Goal: Information Seeking & Learning: Learn about a topic

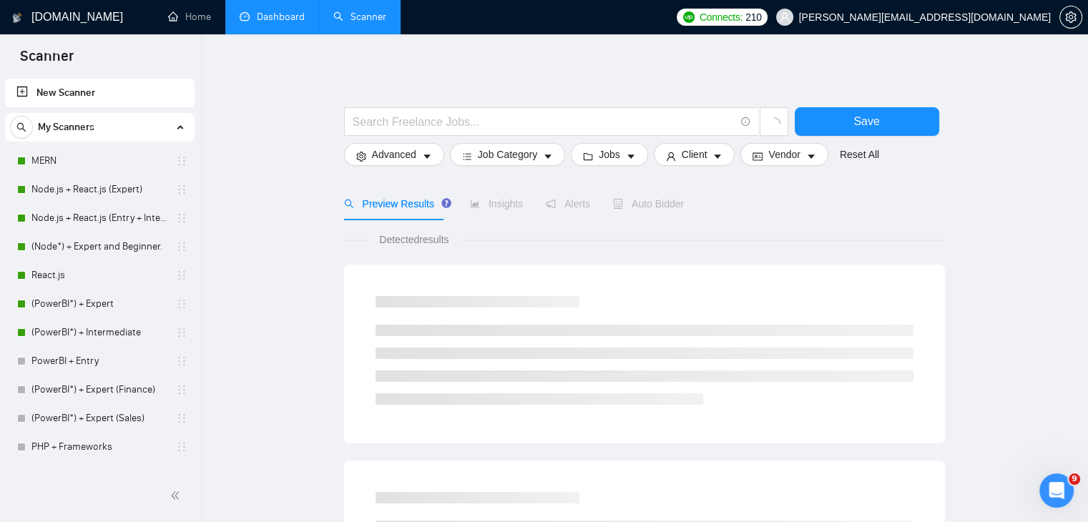
click at [289, 21] on link "Dashboard" at bounding box center [272, 17] width 65 height 12
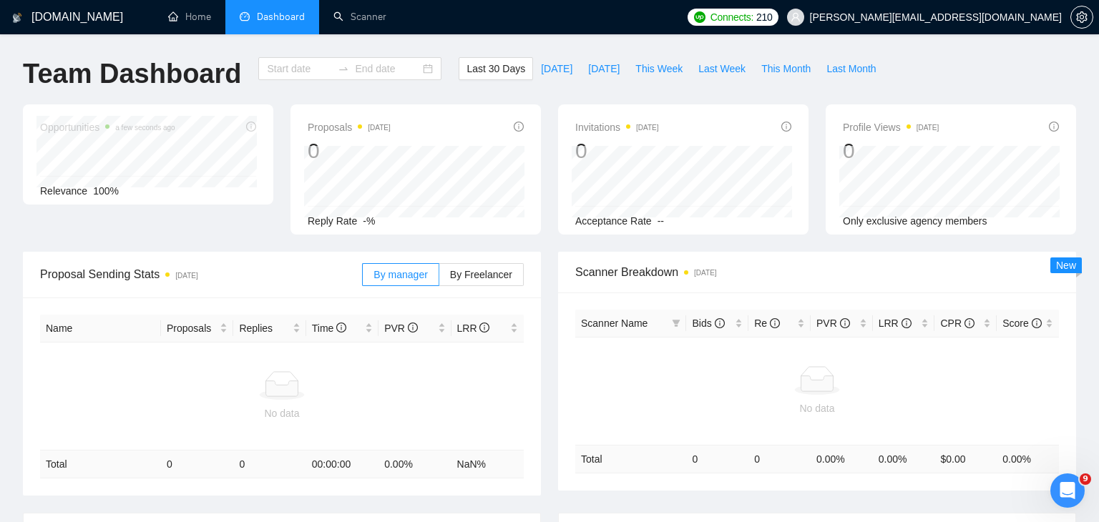
type input "[DATE]"
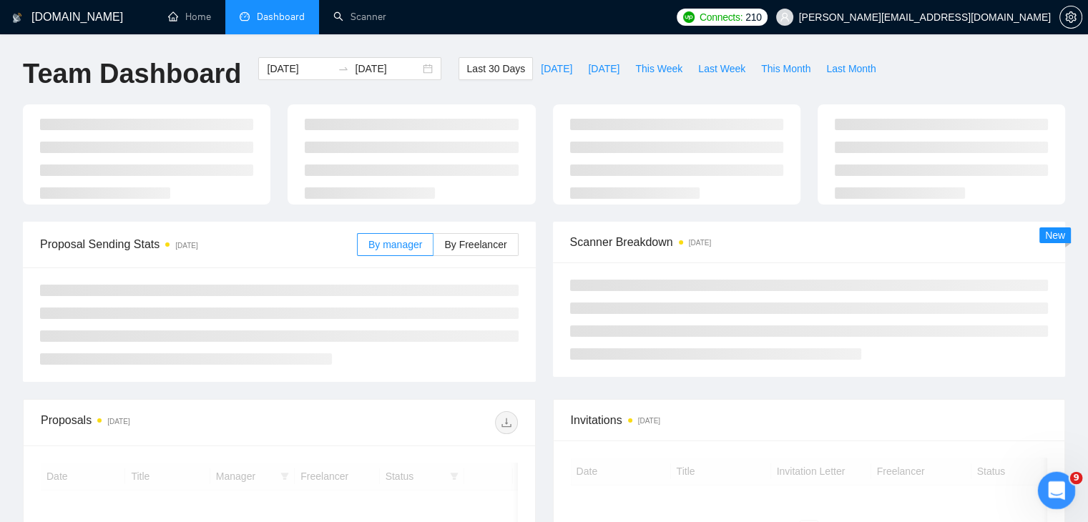
click at [1057, 490] on icon "Open Intercom Messenger" at bounding box center [1055, 489] width 24 height 24
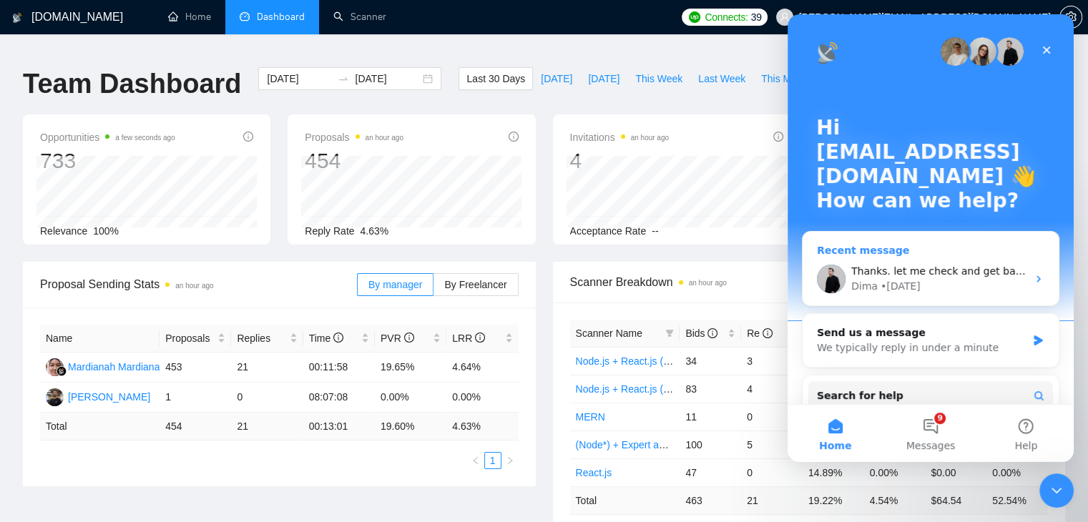
click at [953, 280] on div "Dima • [DATE]" at bounding box center [939, 286] width 176 height 15
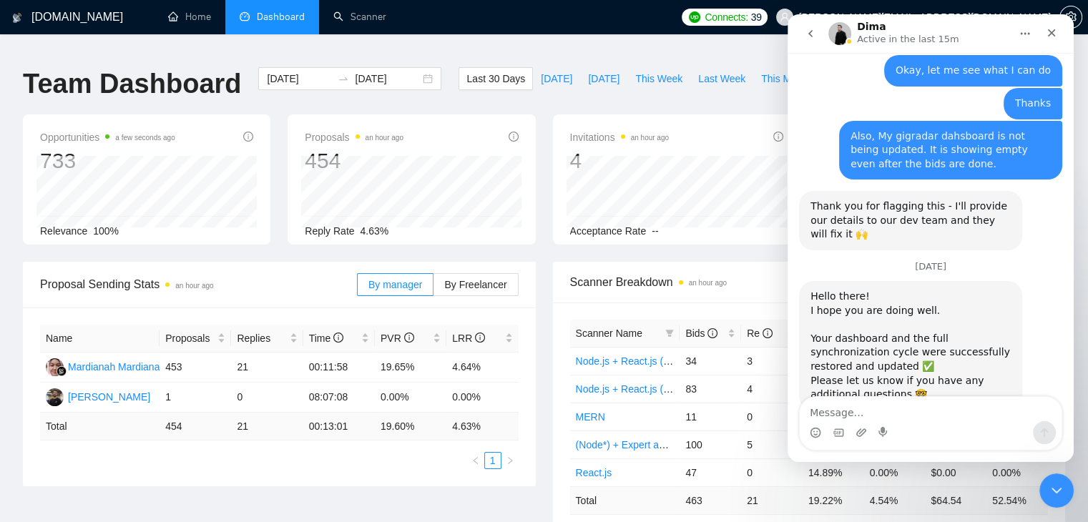
scroll to position [1736, 0]
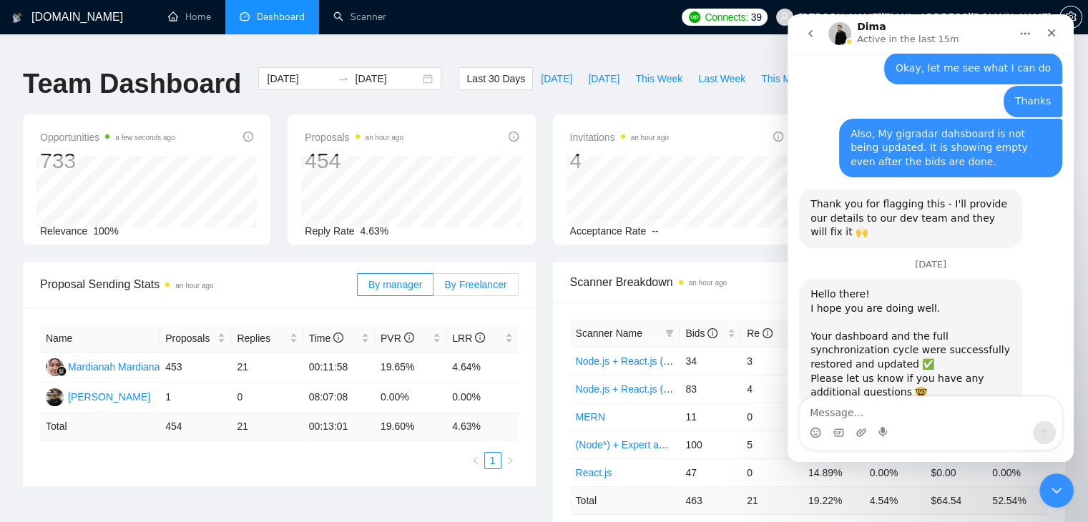
click at [475, 279] on span "By Freelancer" at bounding box center [475, 284] width 62 height 11
click at [434, 288] on input "By Freelancer" at bounding box center [434, 288] width 0 height 0
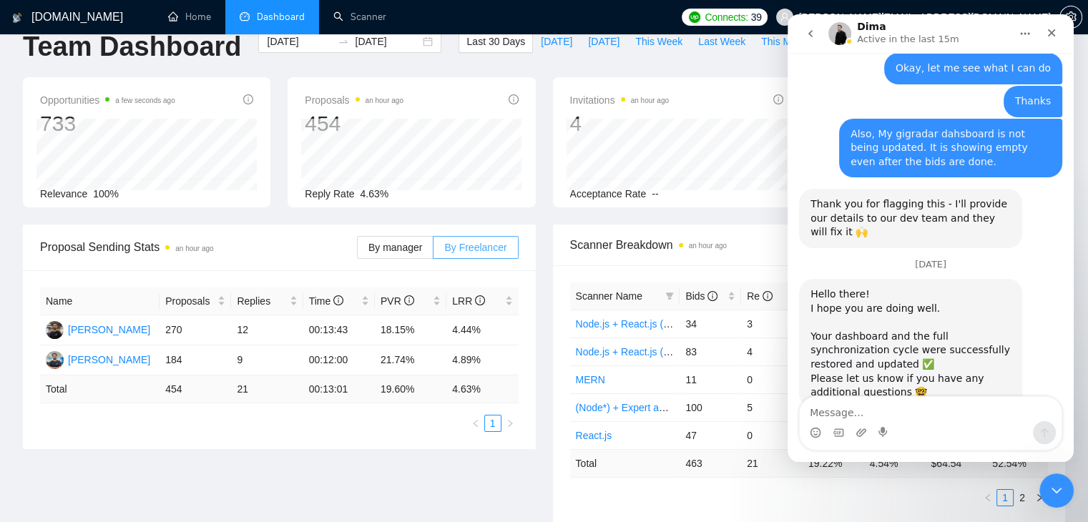
click at [463, 242] on span "By Freelancer" at bounding box center [475, 247] width 62 height 11
click at [434, 251] on input "By Freelancer" at bounding box center [434, 251] width 0 height 0
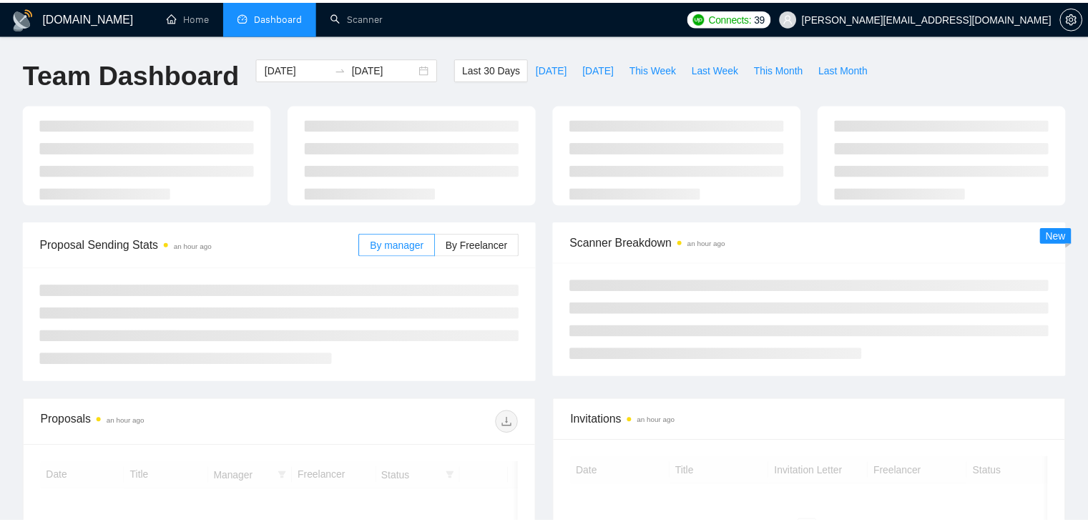
scroll to position [37, 0]
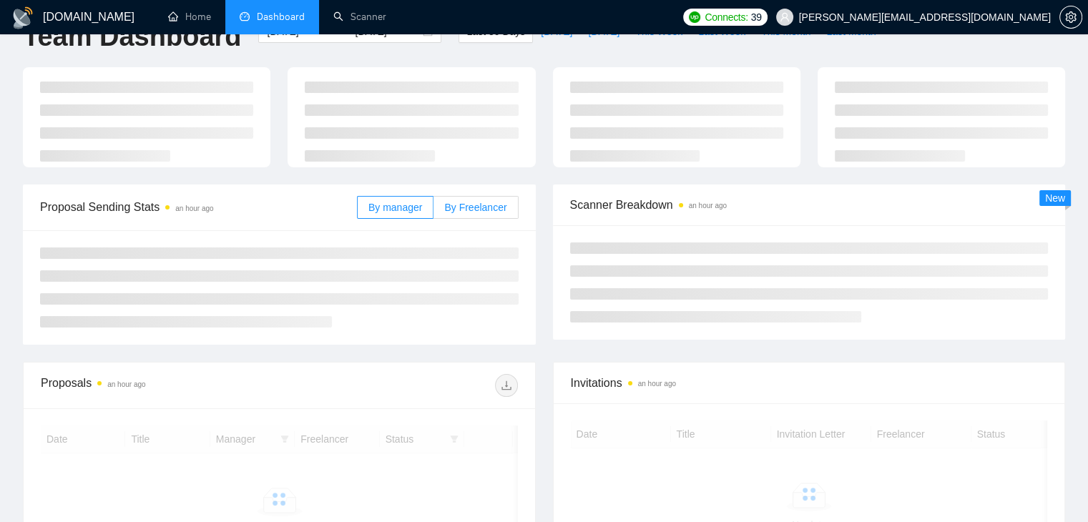
click at [490, 212] on span "By Freelancer" at bounding box center [475, 207] width 62 height 11
click at [434, 211] on input "By Freelancer" at bounding box center [434, 211] width 0 height 0
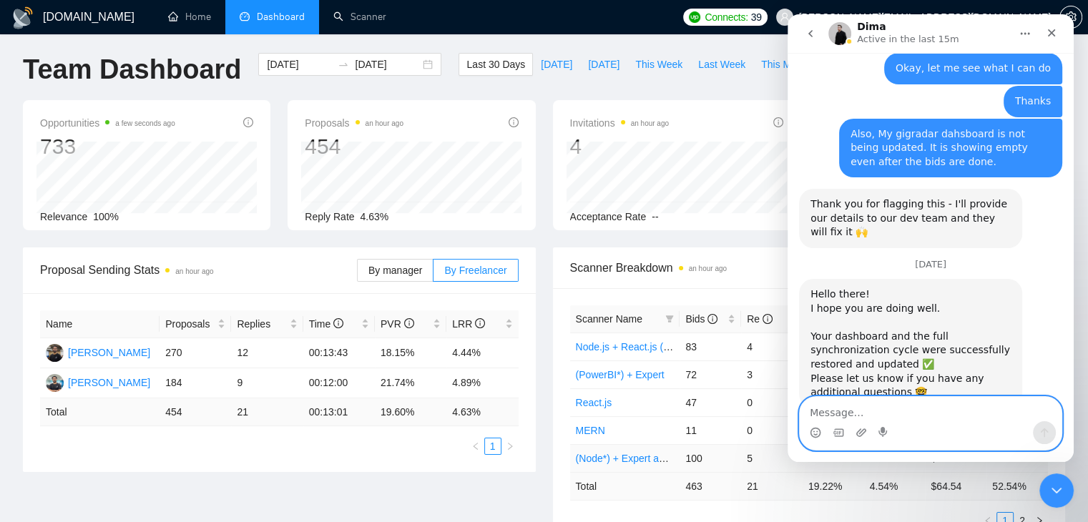
scroll to position [0, 0]
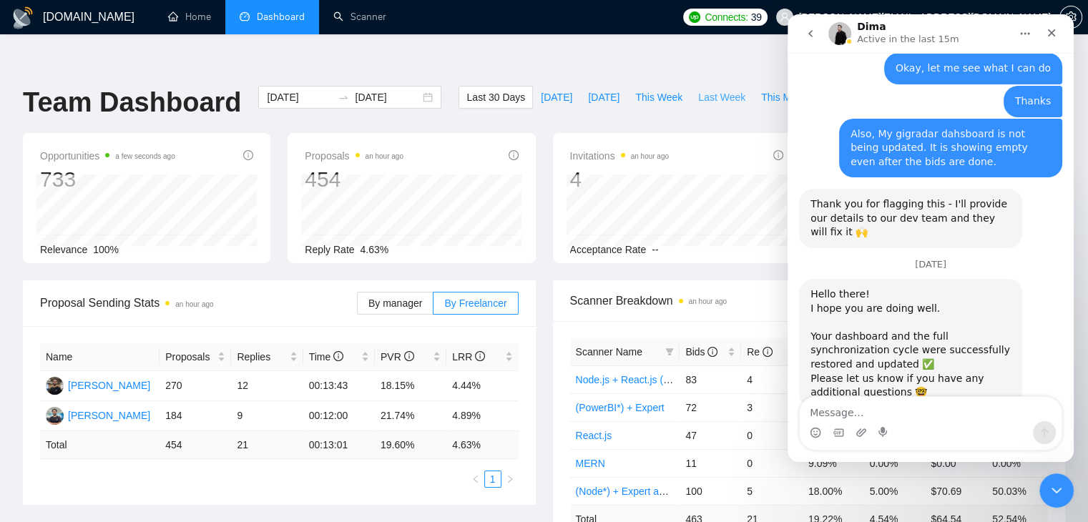
click at [698, 89] on span "Last Week" at bounding box center [721, 97] width 47 height 16
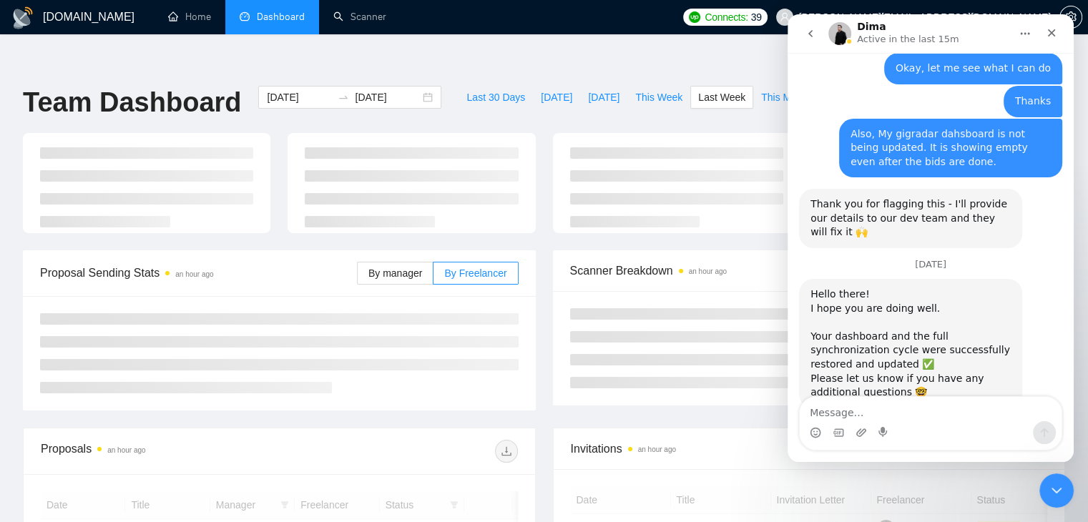
type input "2025-09-15"
type input "2025-09-21"
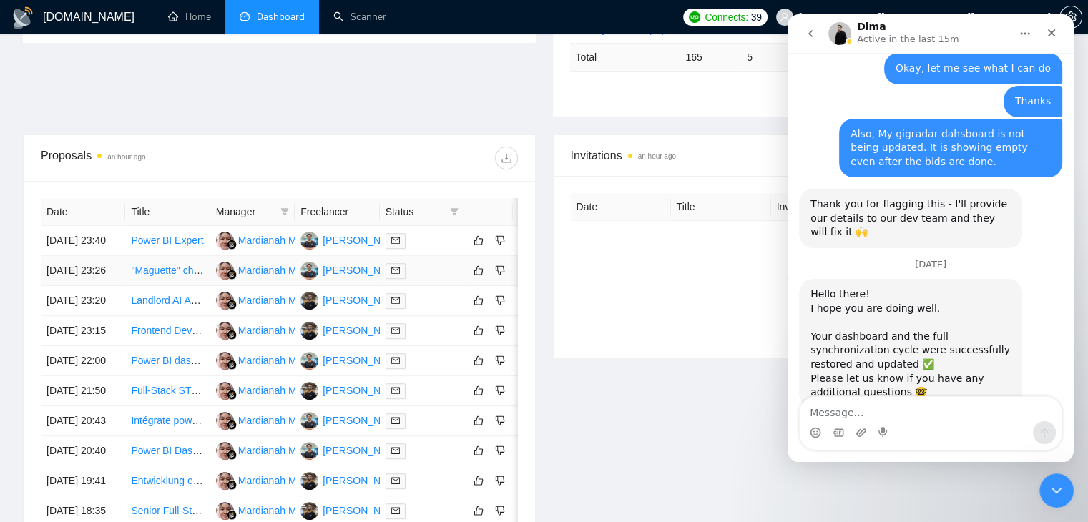
scroll to position [752, 0]
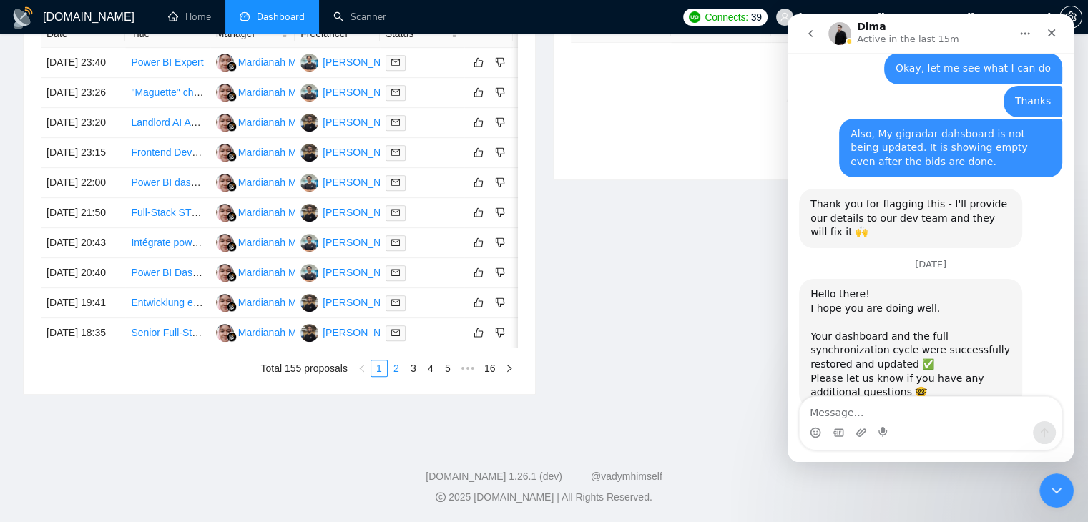
click at [402, 368] on link "2" at bounding box center [396, 369] width 16 height 16
click at [415, 370] on link "3" at bounding box center [414, 369] width 16 height 16
click at [434, 364] on link "4" at bounding box center [431, 369] width 16 height 16
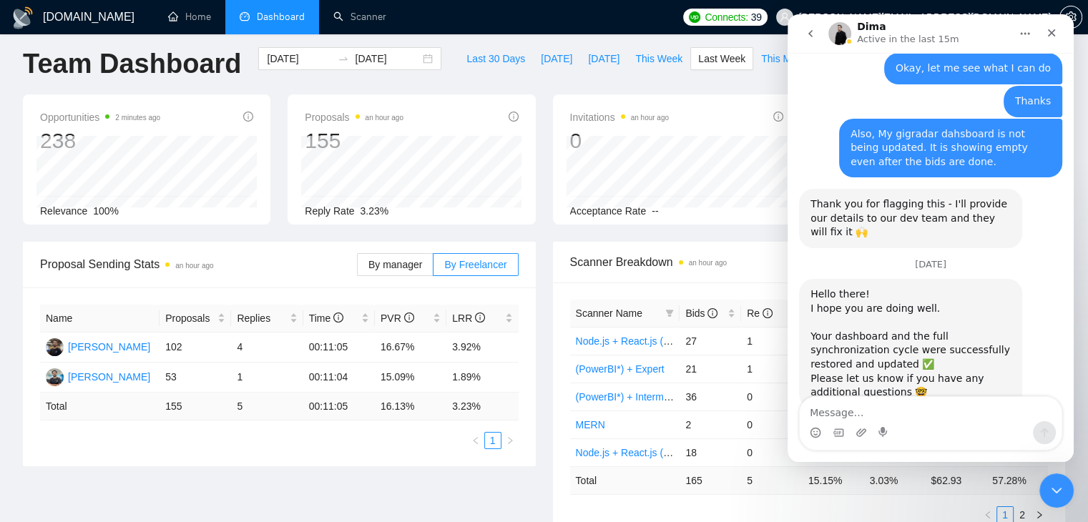
scroll to position [0, 0]
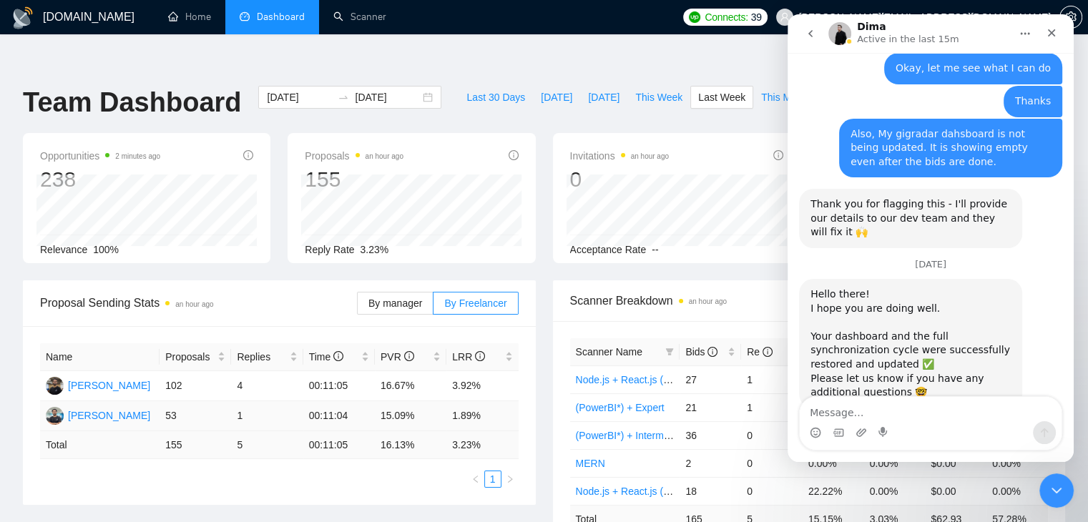
click at [187, 401] on td "53" at bounding box center [196, 416] width 72 height 30
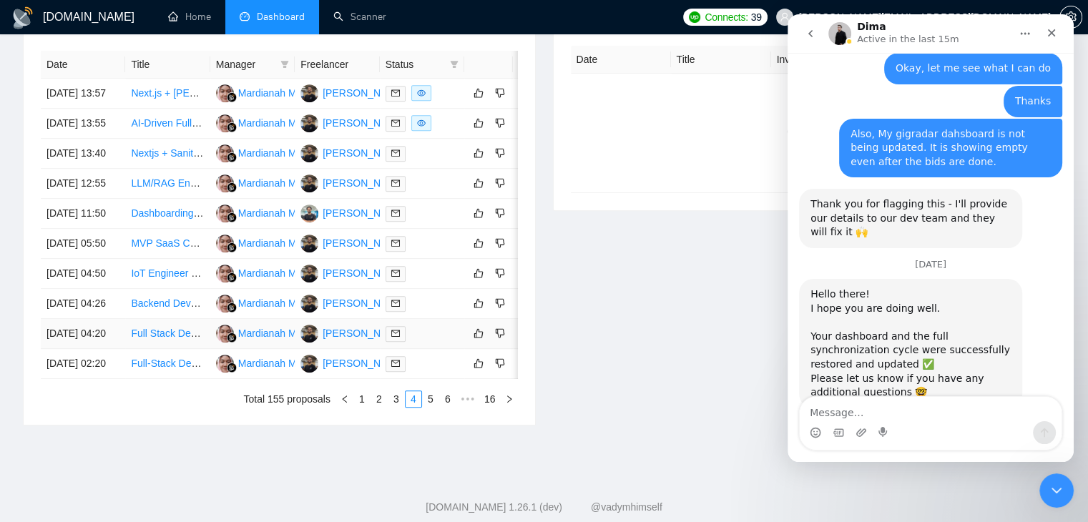
scroll to position [610, 0]
click at [375, 407] on link "2" at bounding box center [379, 399] width 16 height 16
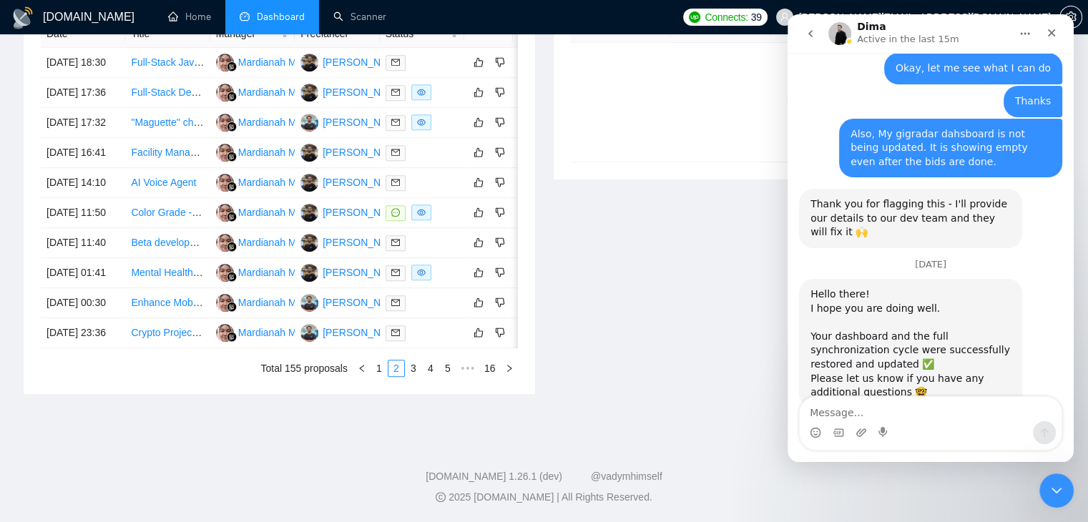
scroll to position [697, 0]
click at [374, 376] on link "1" at bounding box center [379, 369] width 16 height 16
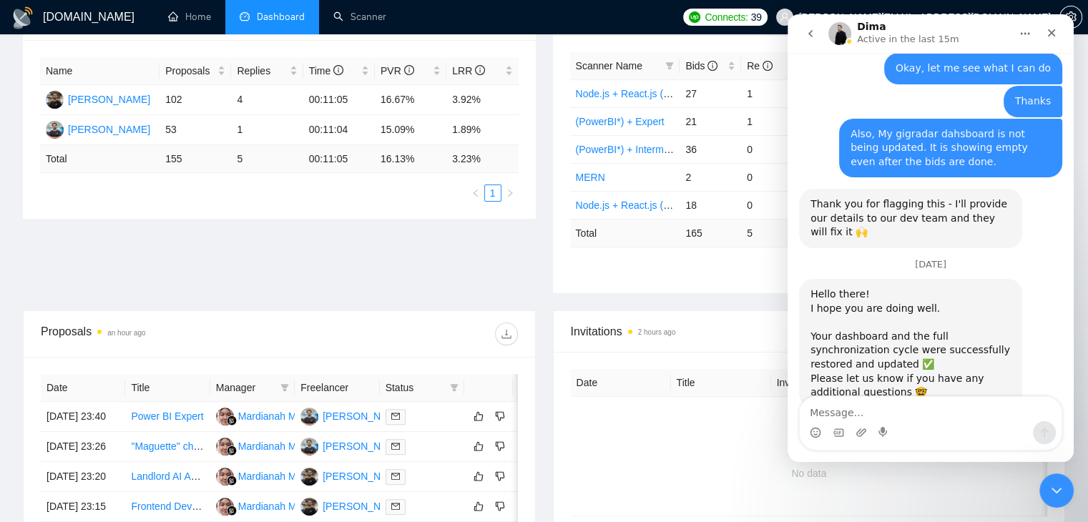
scroll to position [0, 0]
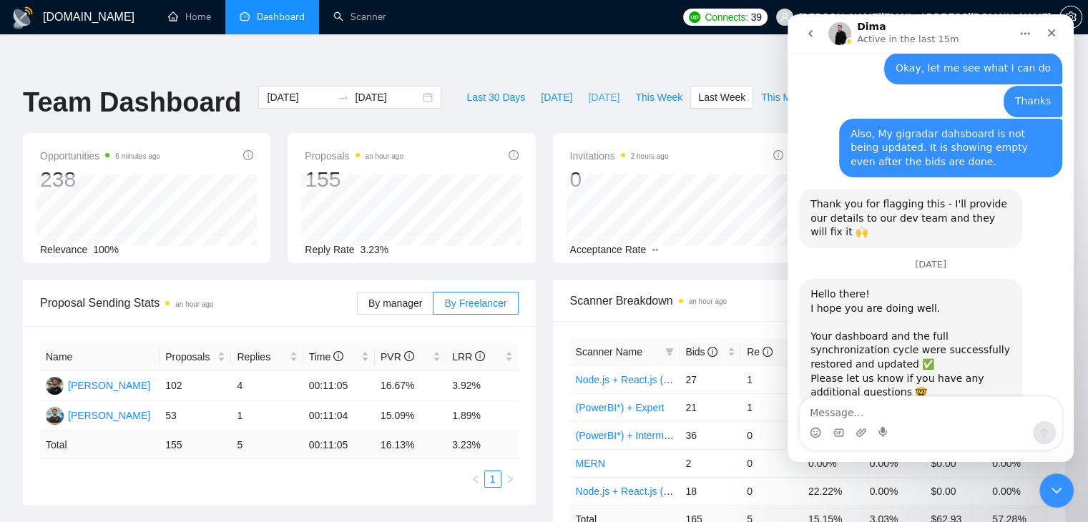
click at [588, 89] on span "[DATE]" at bounding box center [603, 97] width 31 height 16
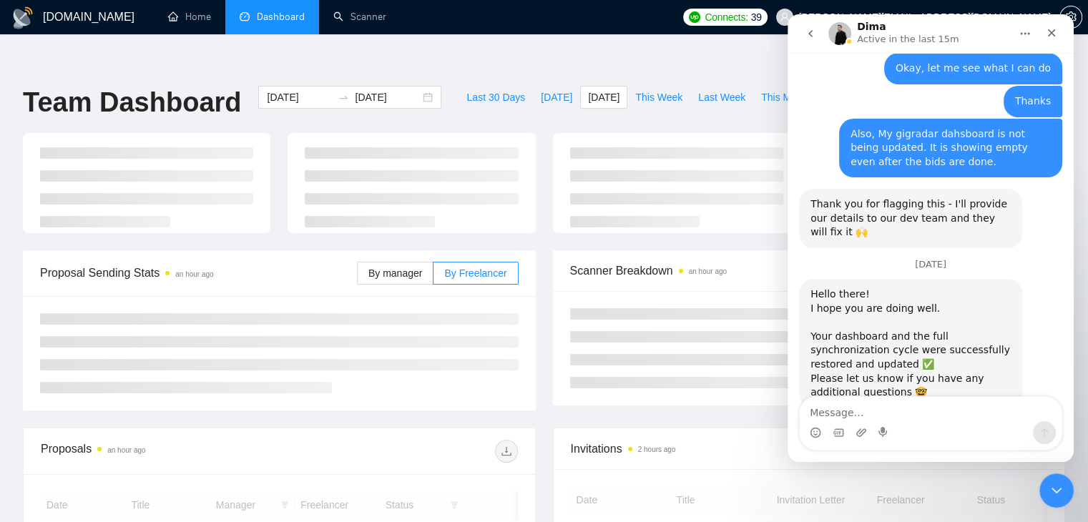
type input "2025-09-23"
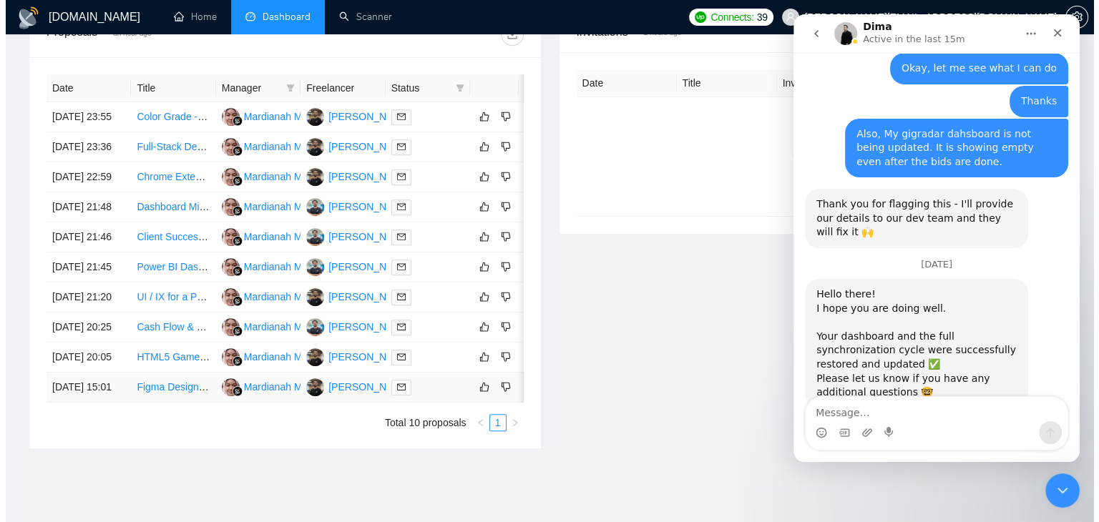
scroll to position [756, 0]
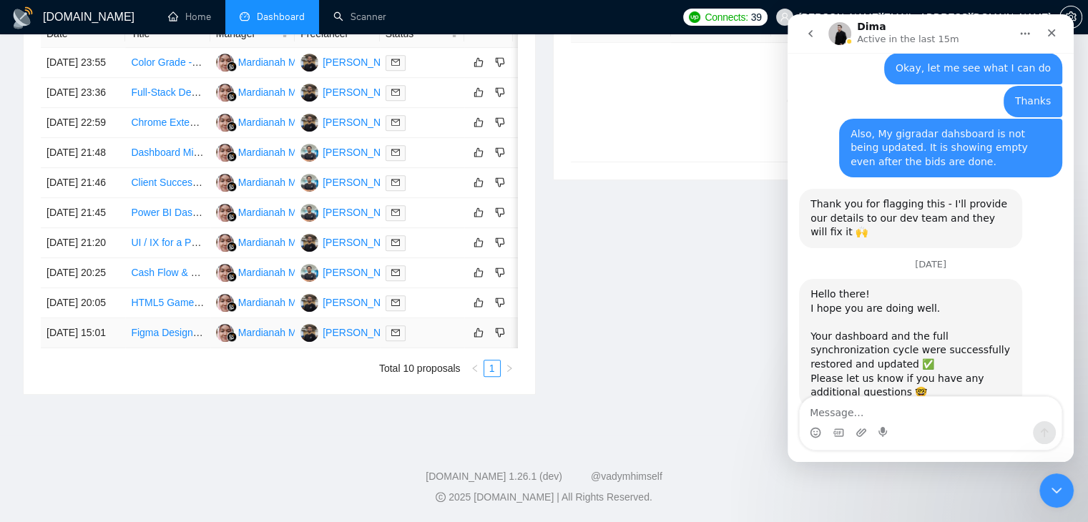
click at [162, 327] on link "Figma Designs to Webpages with Backend (Next.js, Node.js, GSAP, Three.js)" at bounding box center [303, 332] width 344 height 11
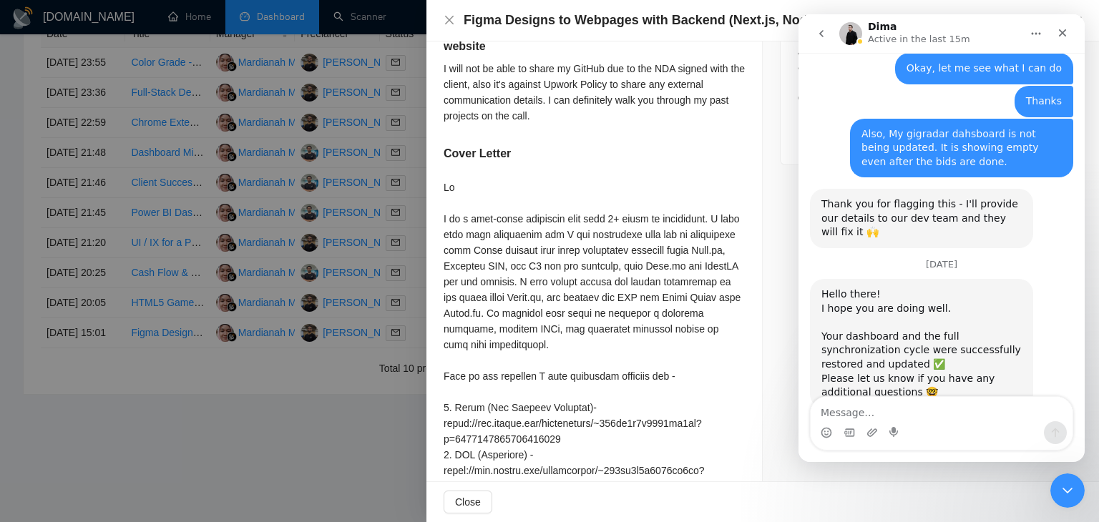
scroll to position [793, 0]
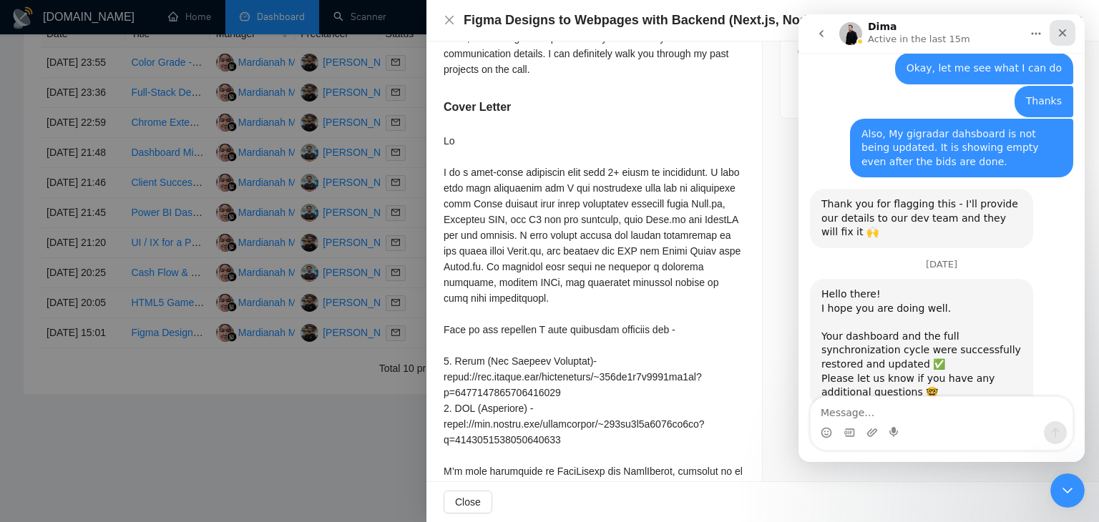
click at [1064, 37] on icon "Close" at bounding box center [1062, 32] width 11 height 11
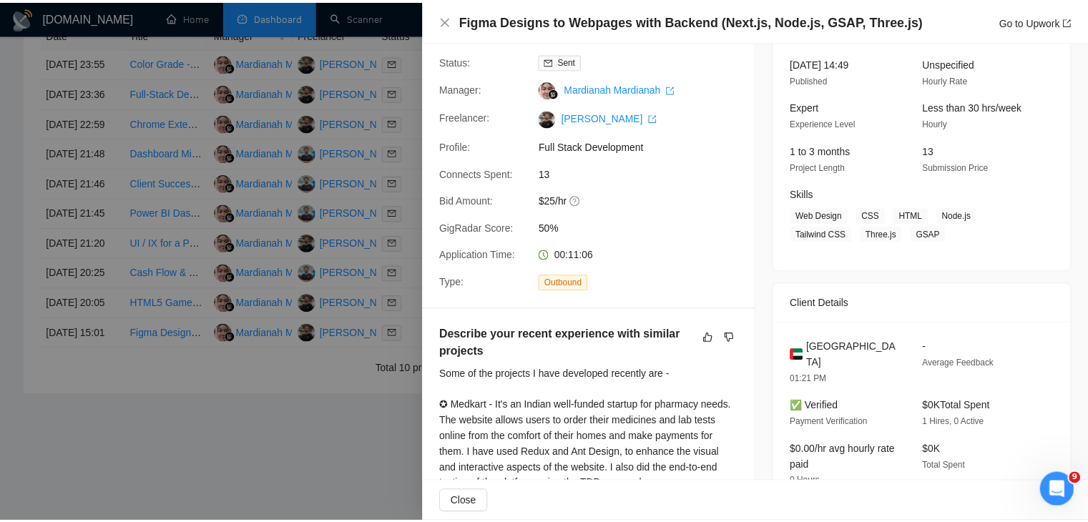
scroll to position [0, 0]
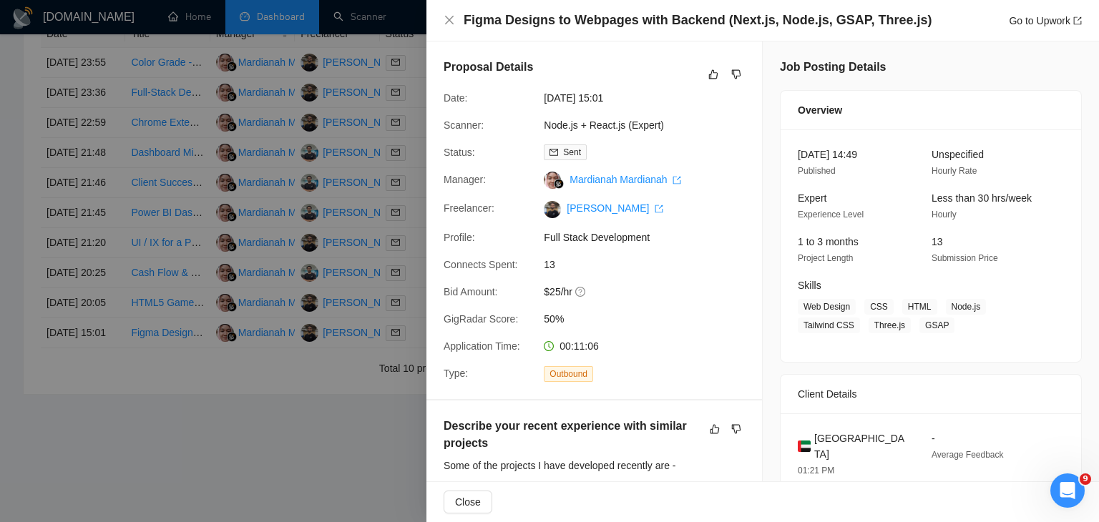
click at [311, 405] on div at bounding box center [549, 261] width 1099 height 522
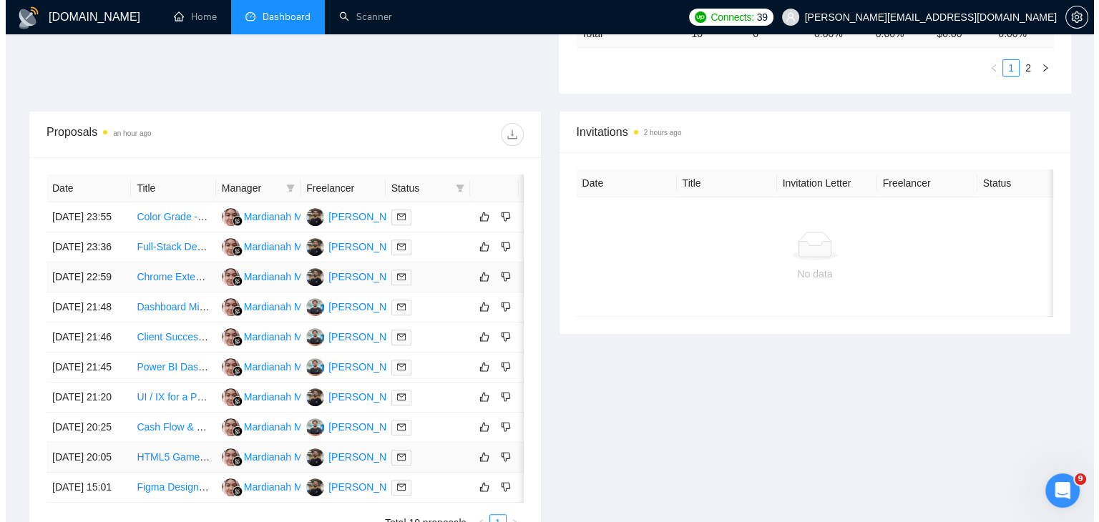
scroll to position [756, 0]
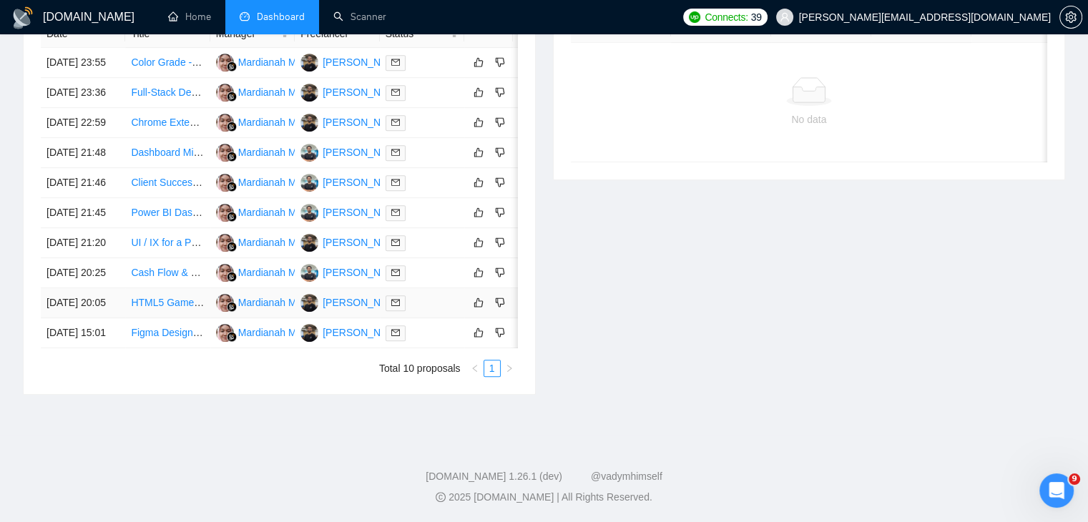
click at [159, 297] on link "HTML5 Game Developer for Branded Web Game (QR Code + Sweepstakes Integration)" at bounding box center [327, 302] width 392 height 11
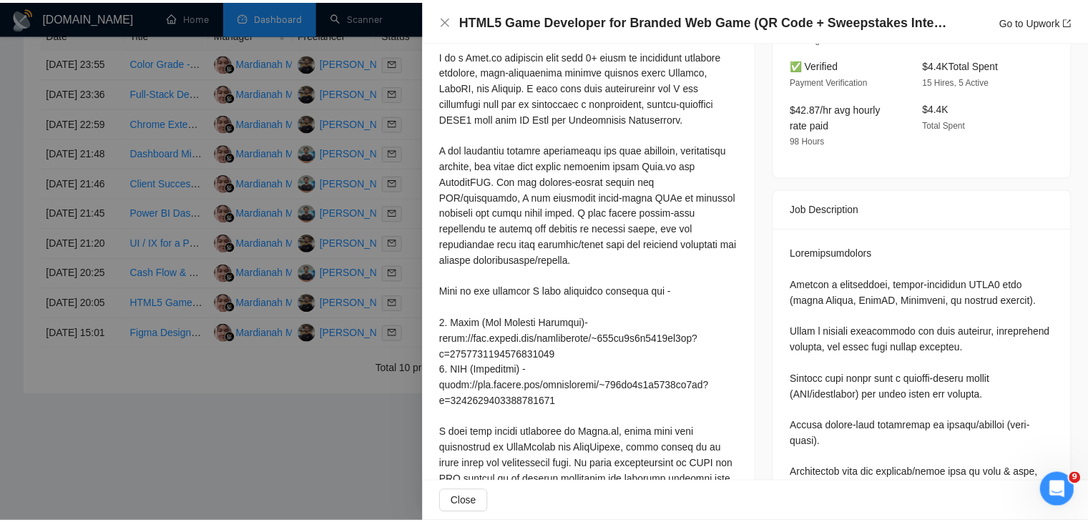
scroll to position [458, 0]
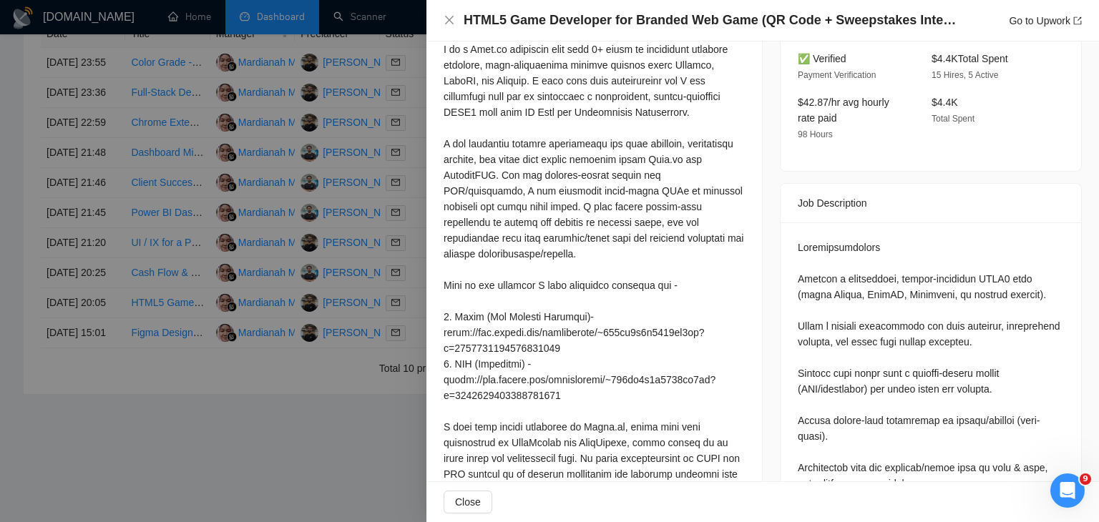
click at [285, 323] on div at bounding box center [549, 261] width 1099 height 522
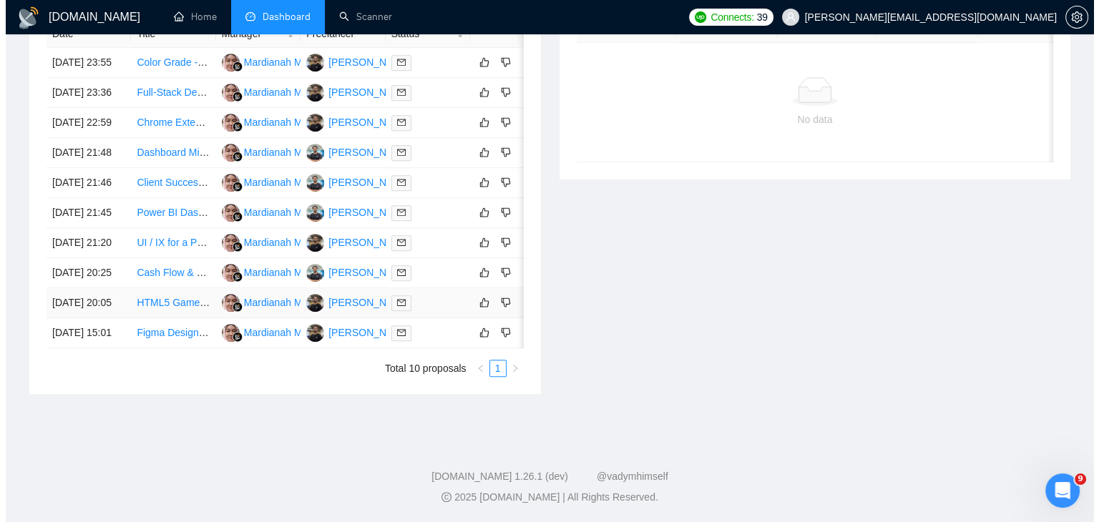
scroll to position [684, 0]
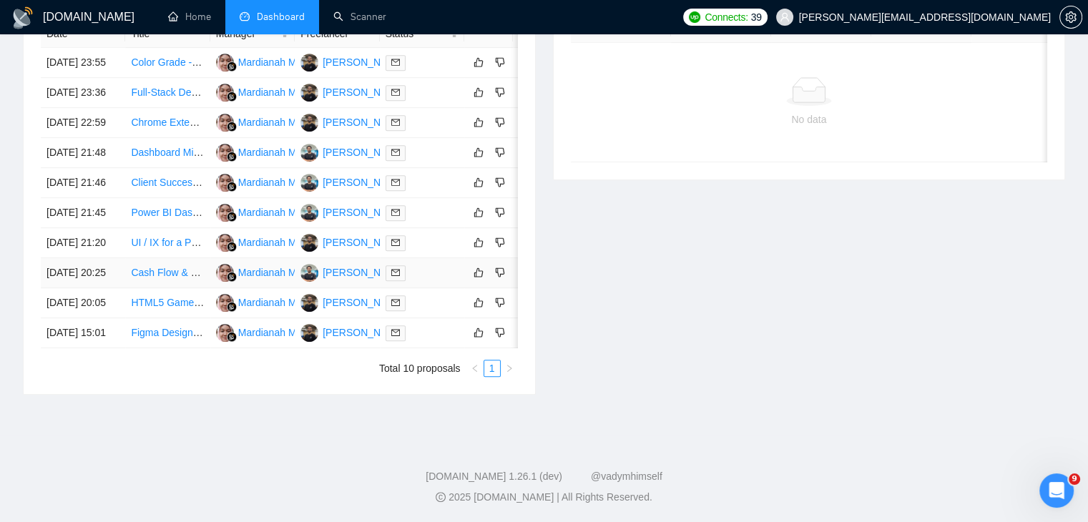
click at [157, 278] on link "Cash Flow & Profit & Loss Insights Dashboard" at bounding box center [233, 272] width 205 height 11
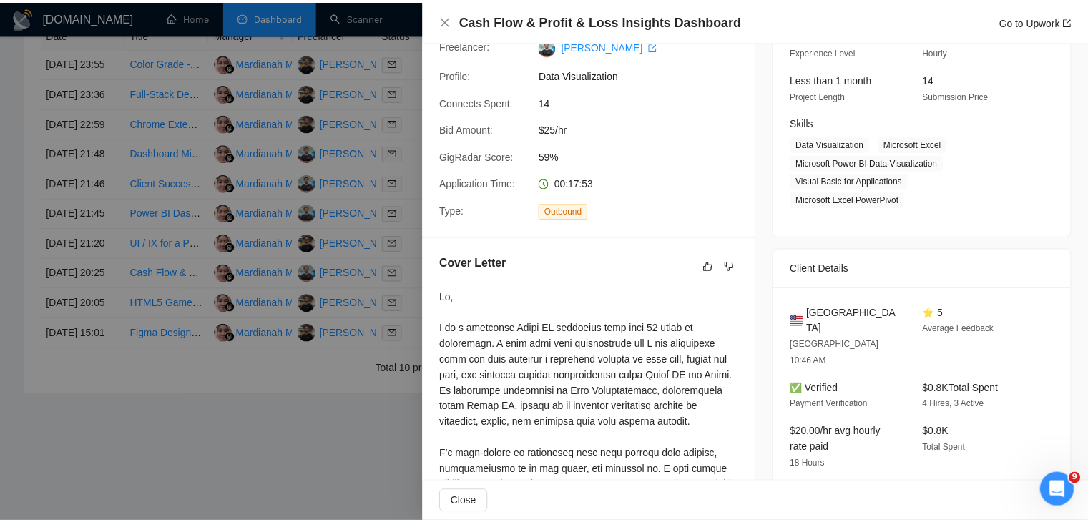
scroll to position [157, 0]
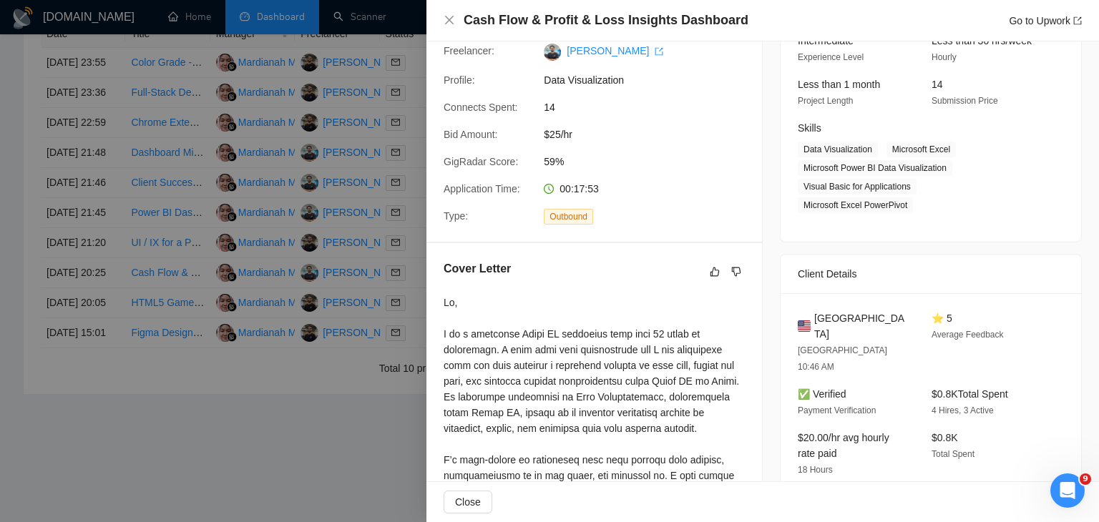
click at [236, 338] on div at bounding box center [549, 261] width 1099 height 522
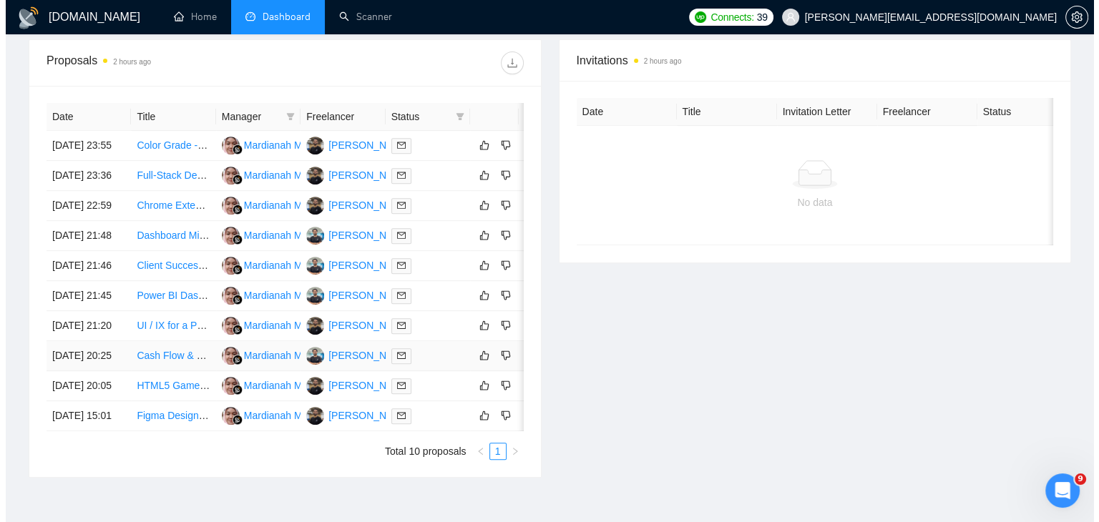
scroll to position [554, 0]
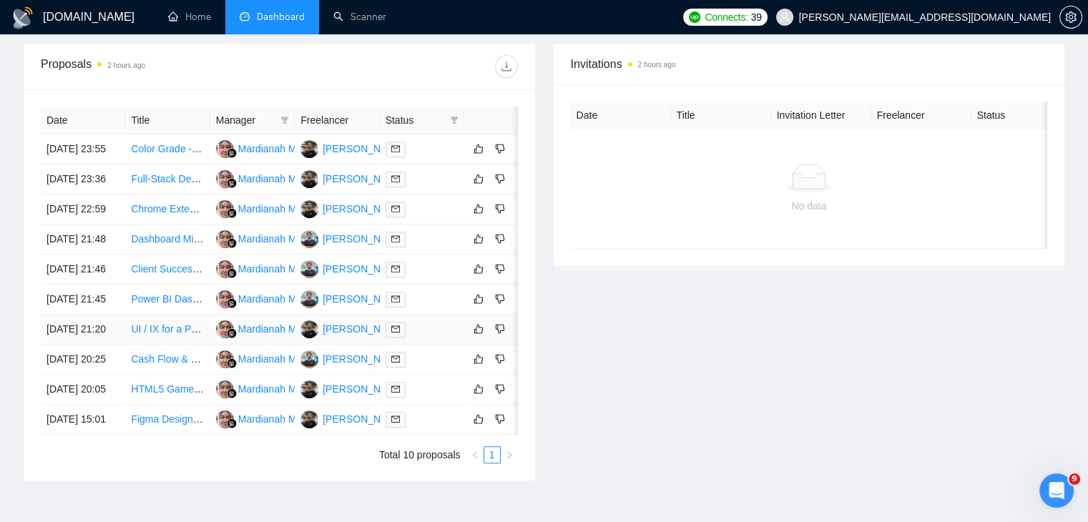
click at [175, 335] on link "UI / IX for a Photoshop Plugin" at bounding box center [197, 328] width 132 height 11
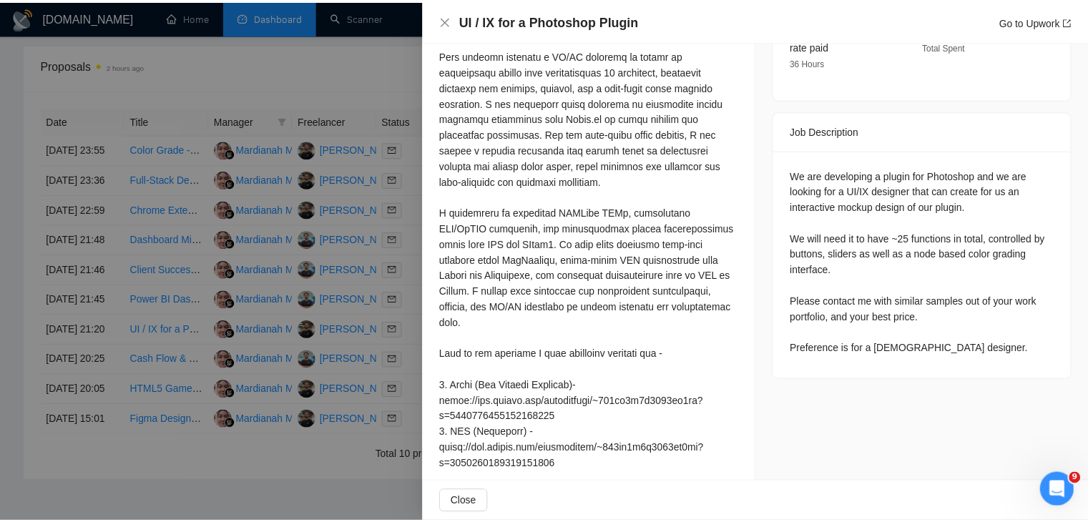
scroll to position [0, 0]
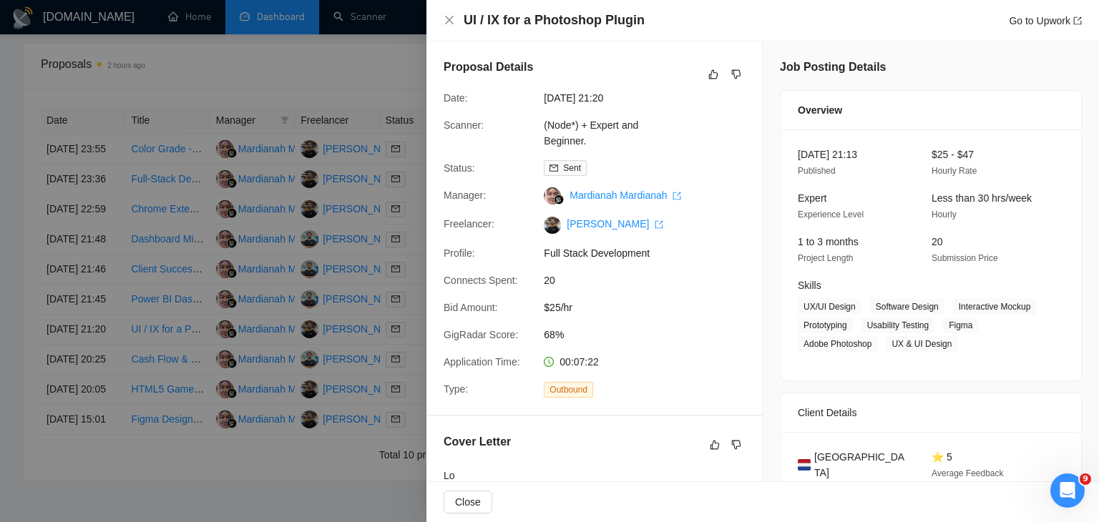
click at [185, 255] on div at bounding box center [549, 261] width 1099 height 522
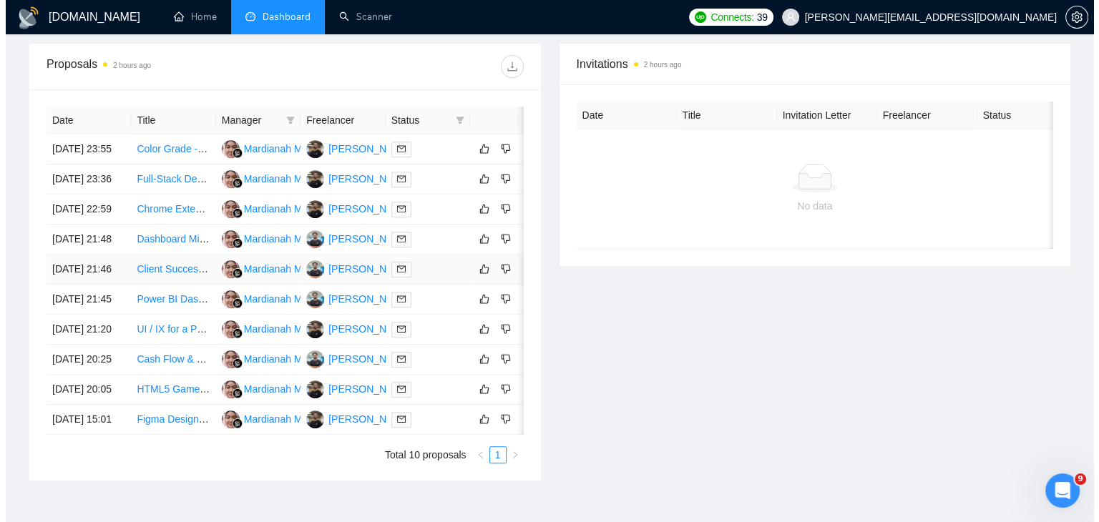
scroll to position [535, 0]
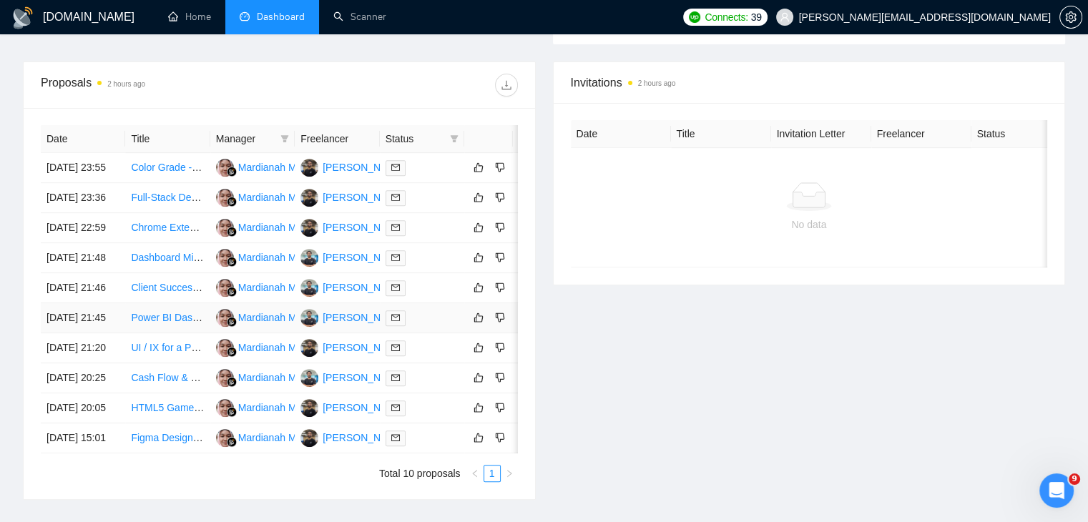
click at [176, 323] on link "Power BI Dashboard Replication and Dataset Modification" at bounding box center [260, 317] width 258 height 11
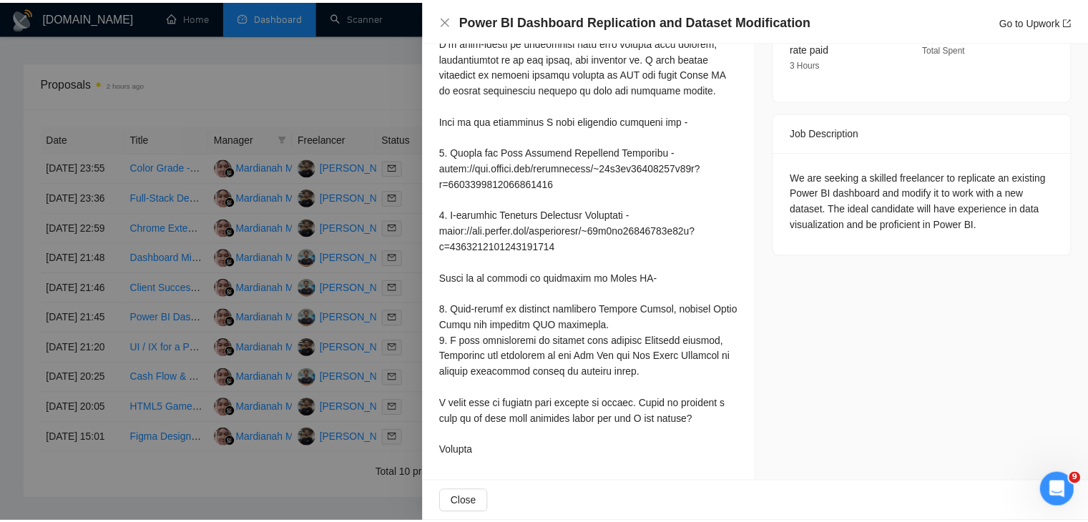
scroll to position [323, 0]
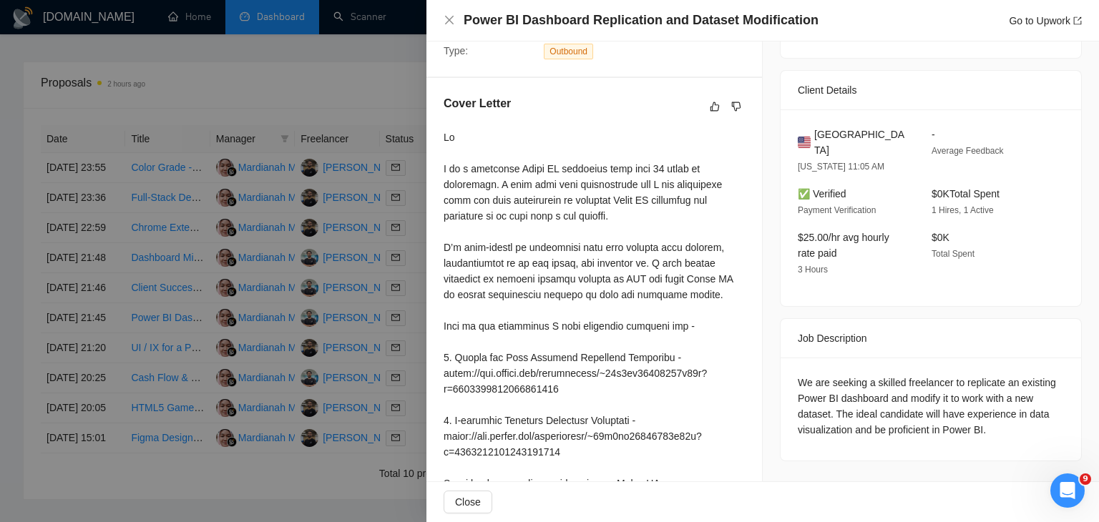
click at [137, 321] on div at bounding box center [549, 261] width 1099 height 522
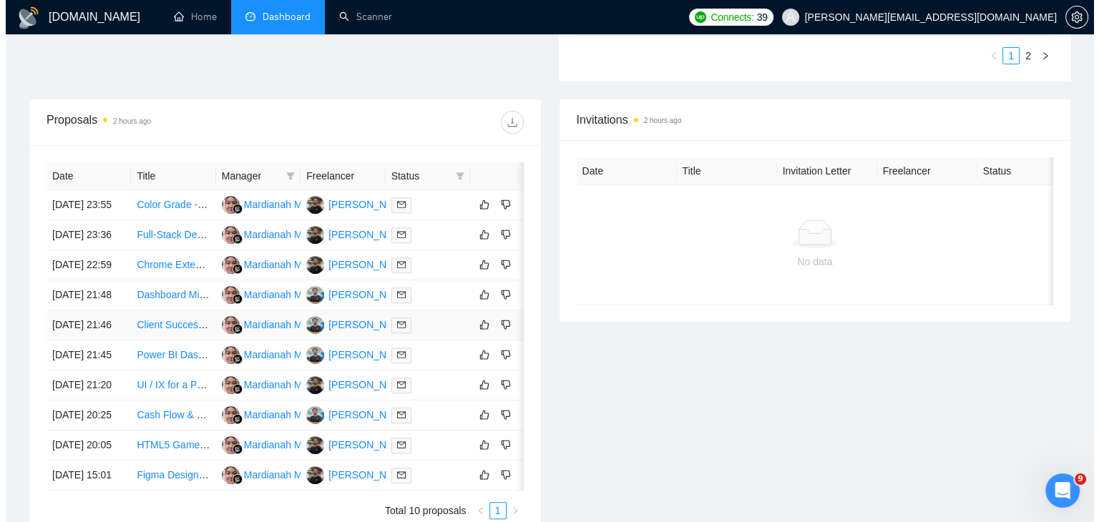
scroll to position [497, 0]
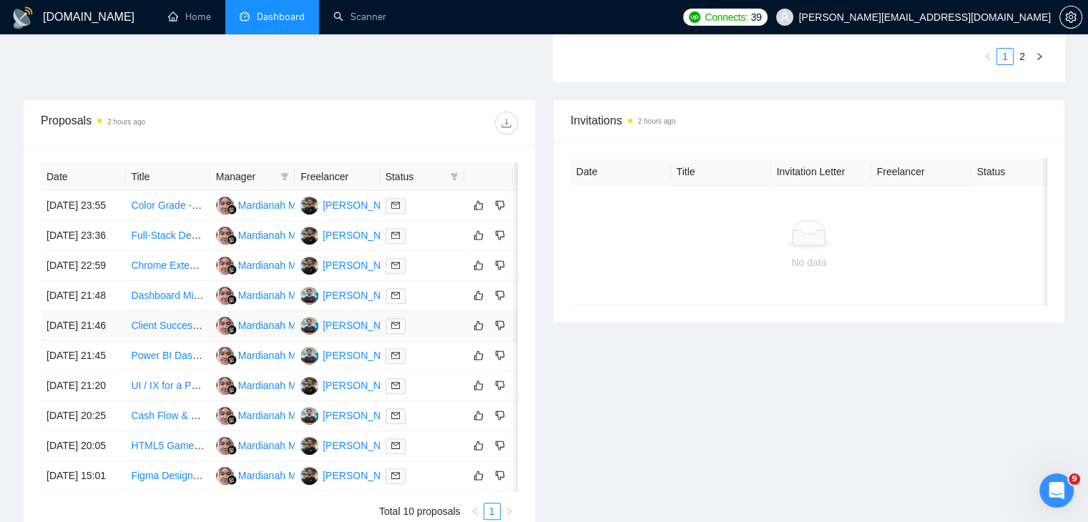
click at [166, 331] on link "Client Success & Onboarding Manager" at bounding box center [217, 325] width 173 height 11
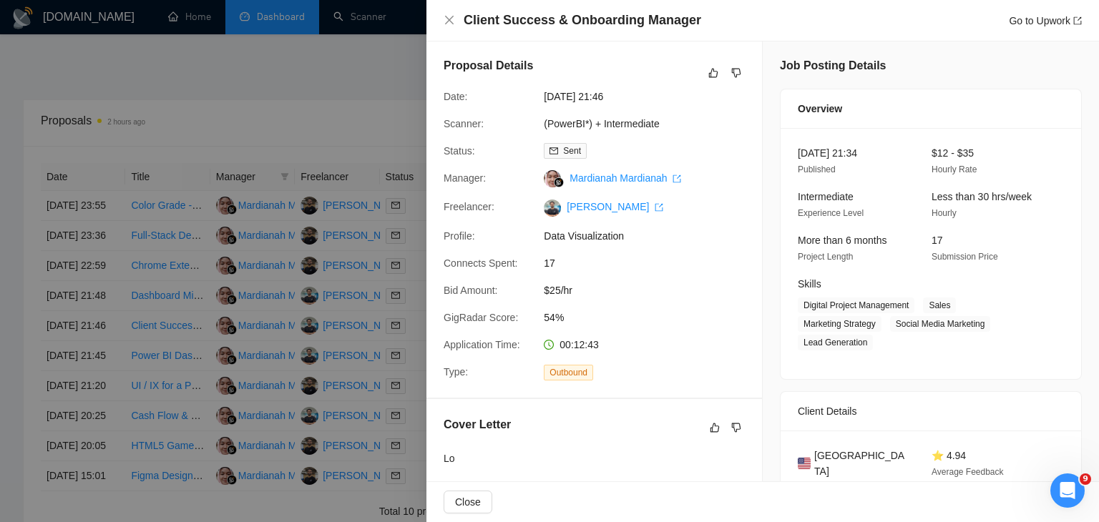
scroll to position [0, 0]
click at [129, 235] on div at bounding box center [549, 261] width 1099 height 522
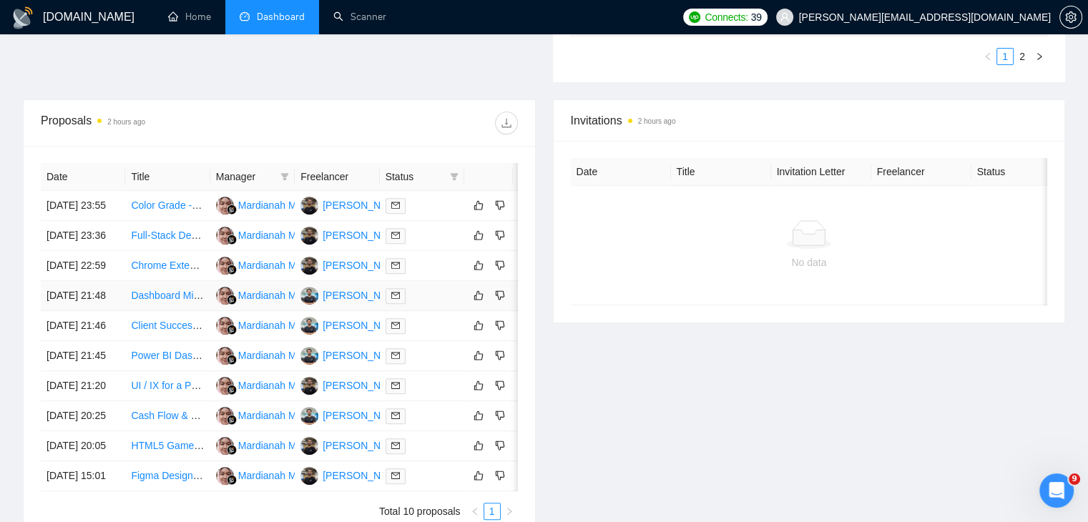
click at [166, 301] on link "Dashboard Migration Project: PowerBI to Grafana" at bounding box center [241, 295] width 220 height 11
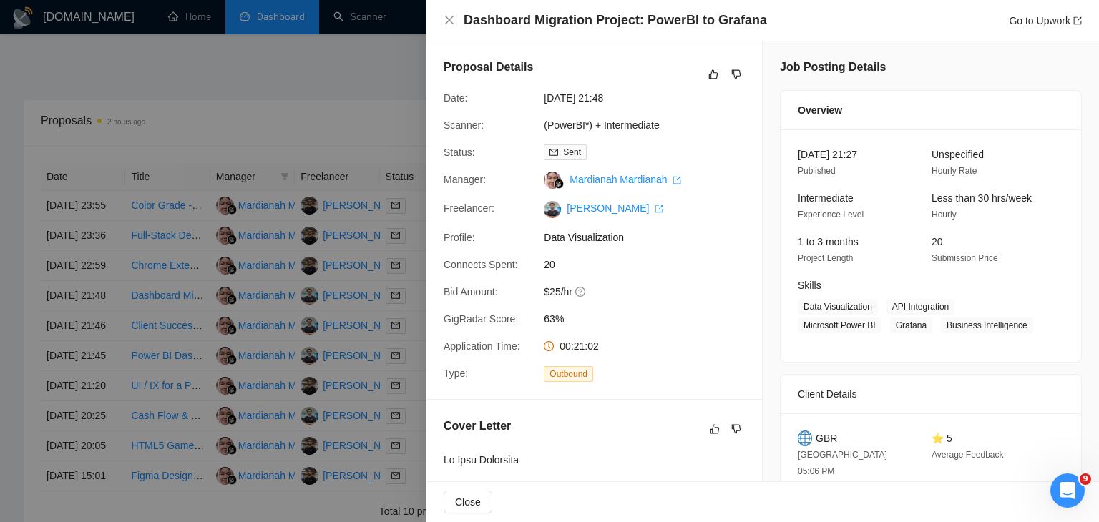
click at [189, 273] on div at bounding box center [549, 261] width 1099 height 522
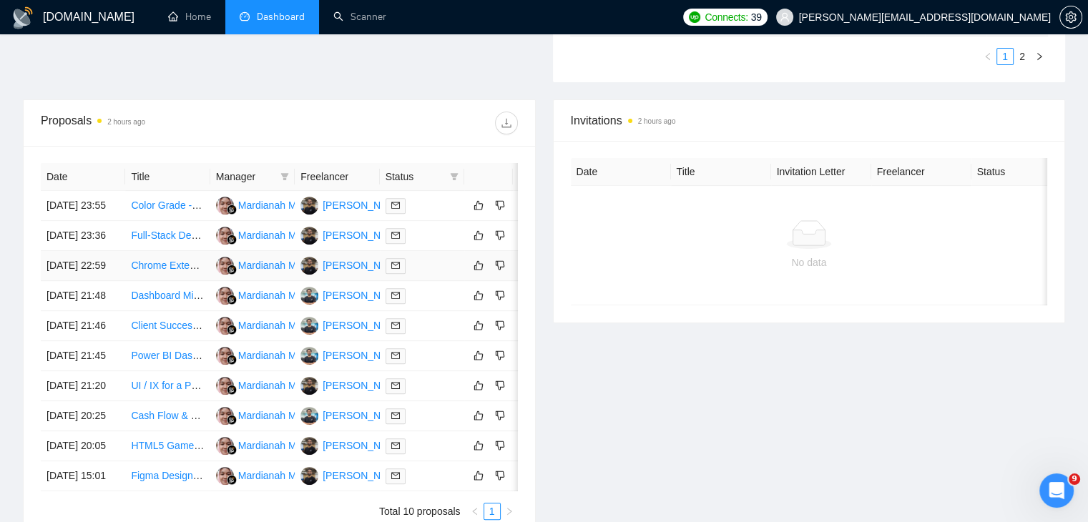
click at [172, 271] on link "Chrome Extension Developer Finish MVP & Publish to Chrome Web Store" at bounding box center [295, 265] width 329 height 11
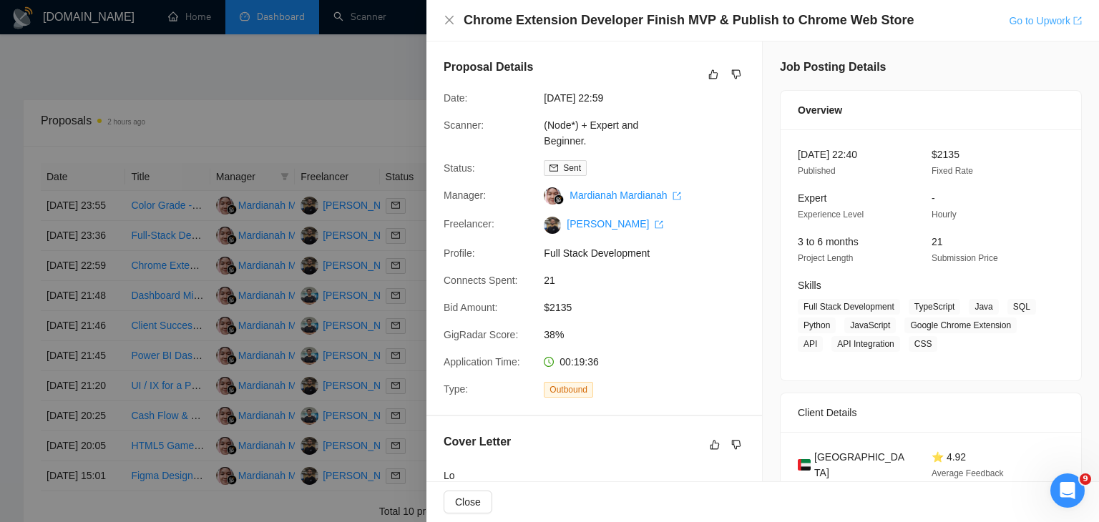
click at [1045, 23] on link "Go to Upwork" at bounding box center [1045, 20] width 73 height 11
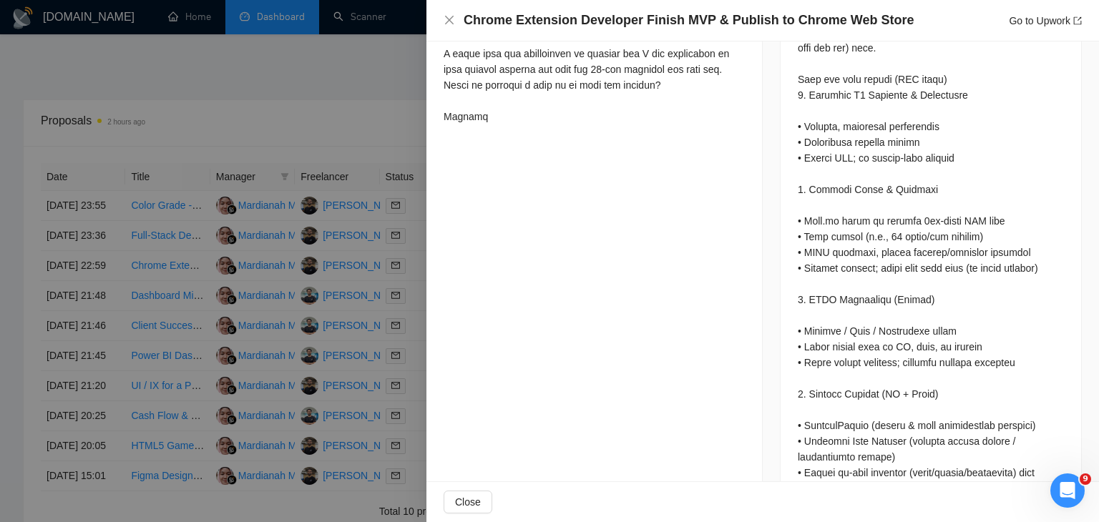
scroll to position [924, 0]
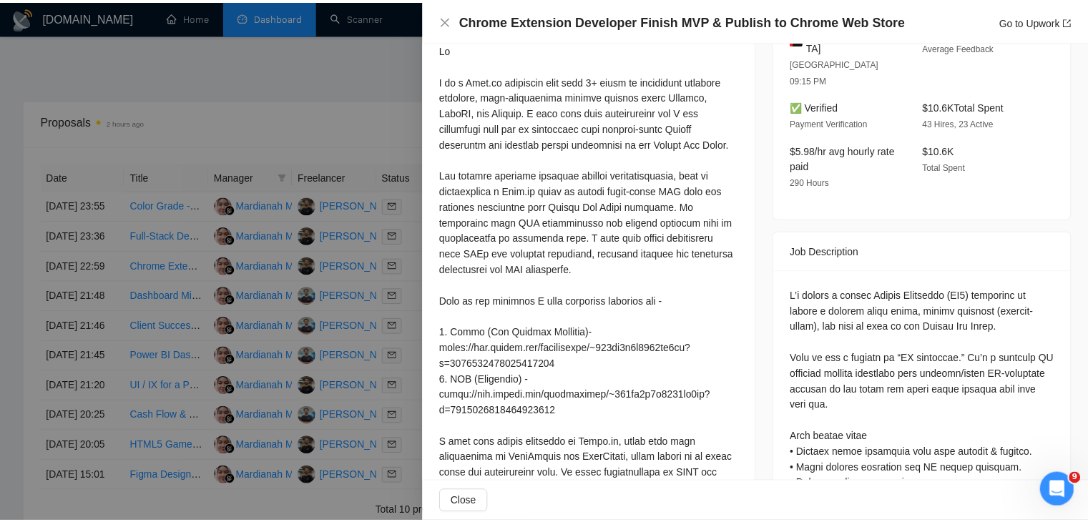
scroll to position [0, 0]
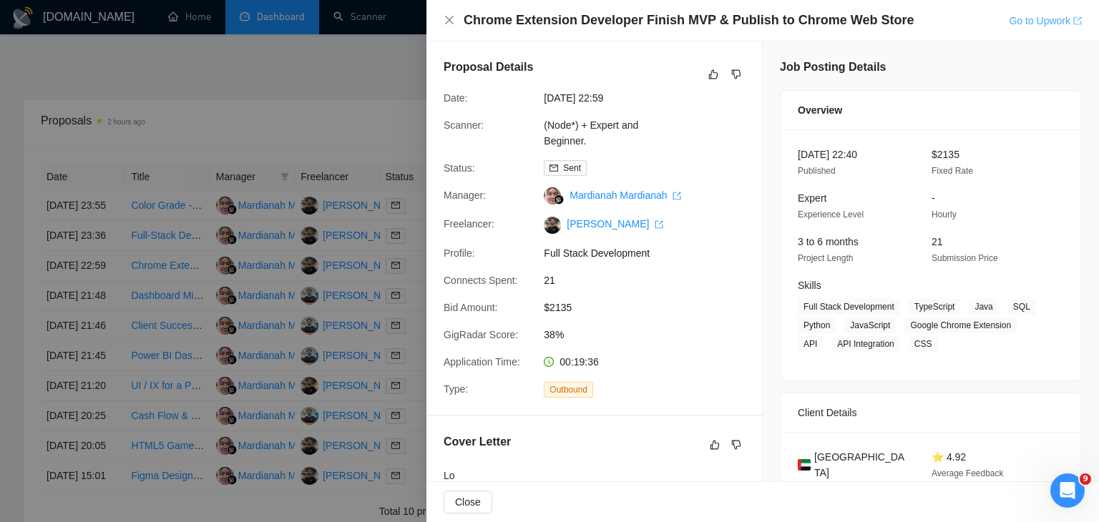
click at [1062, 24] on link "Go to Upwork" at bounding box center [1045, 20] width 73 height 11
click at [248, 311] on div at bounding box center [549, 261] width 1099 height 522
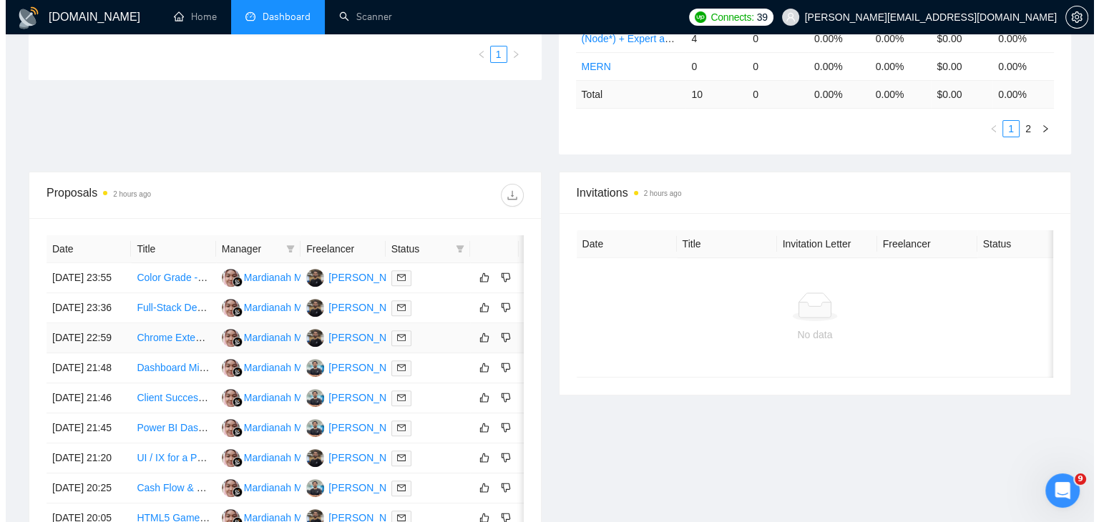
scroll to position [424, 0]
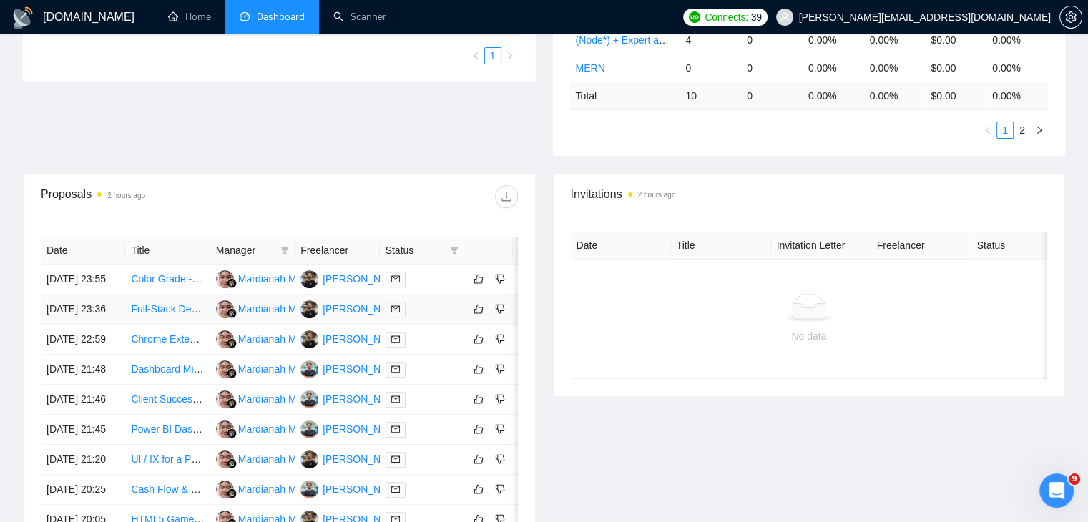
click at [165, 308] on td "Full-Stack Developer" at bounding box center [167, 310] width 84 height 30
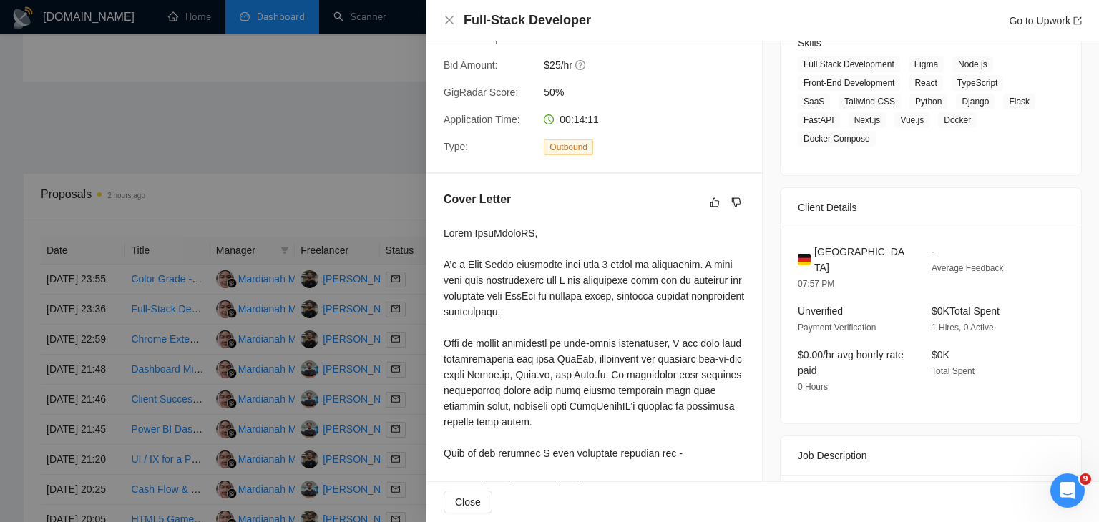
scroll to position [263, 0]
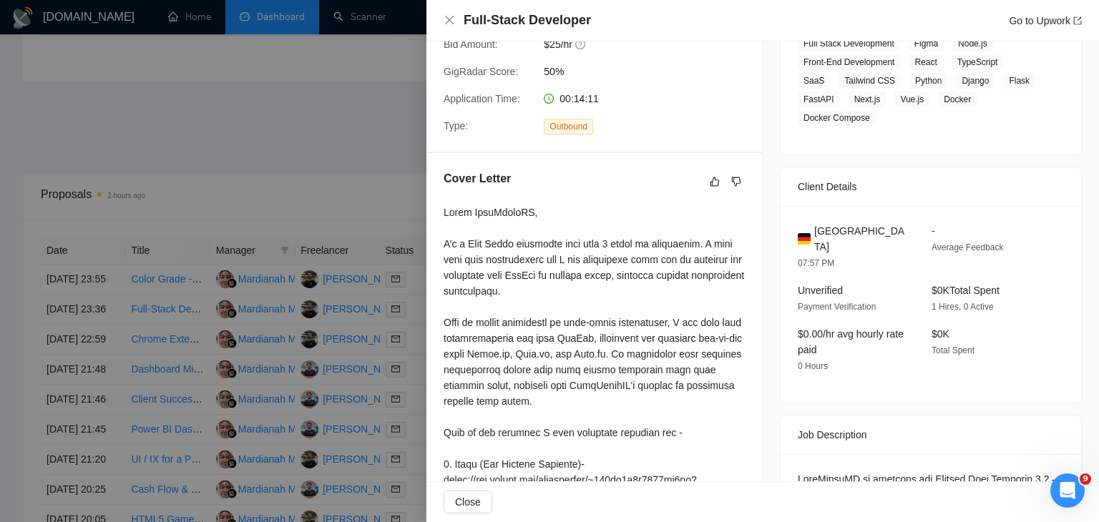
click at [149, 225] on div at bounding box center [549, 261] width 1099 height 522
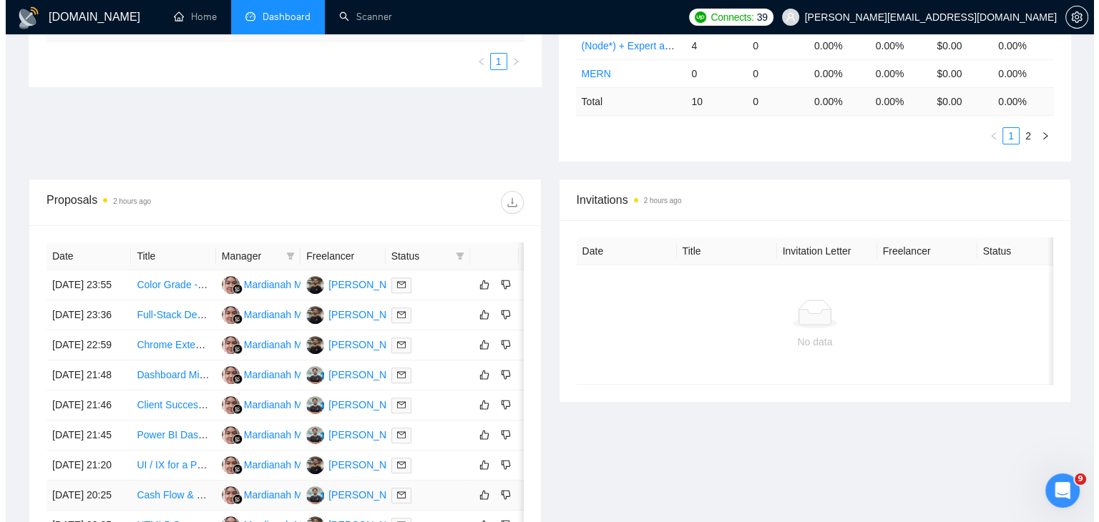
scroll to position [414, 0]
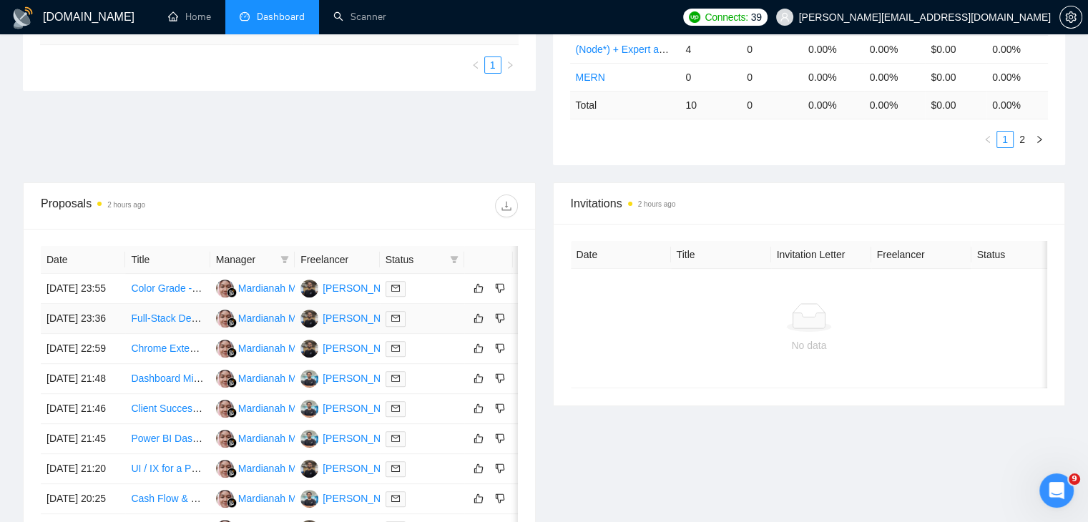
click at [167, 313] on link "Full-Stack Developer" at bounding box center [177, 318] width 93 height 11
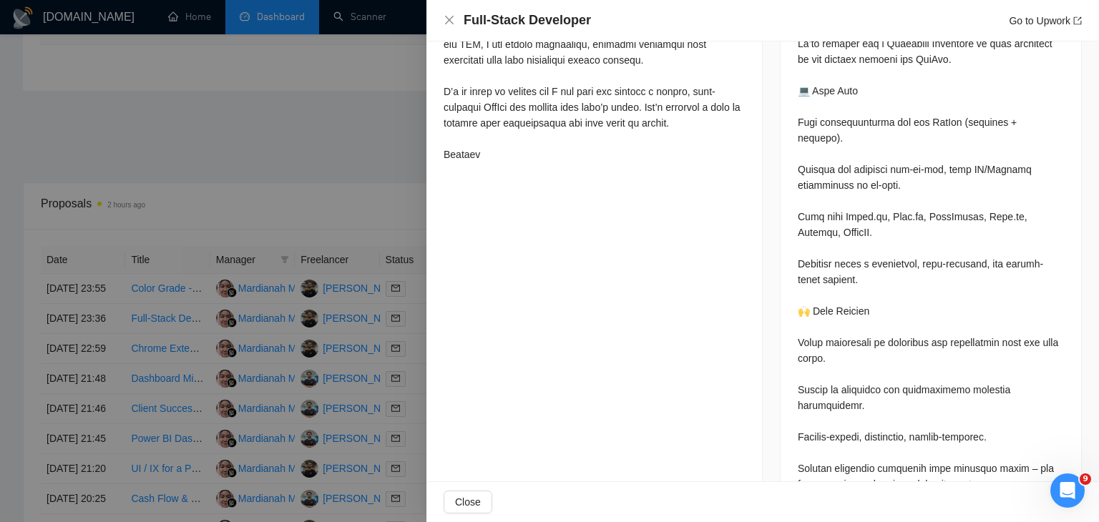
scroll to position [0, 0]
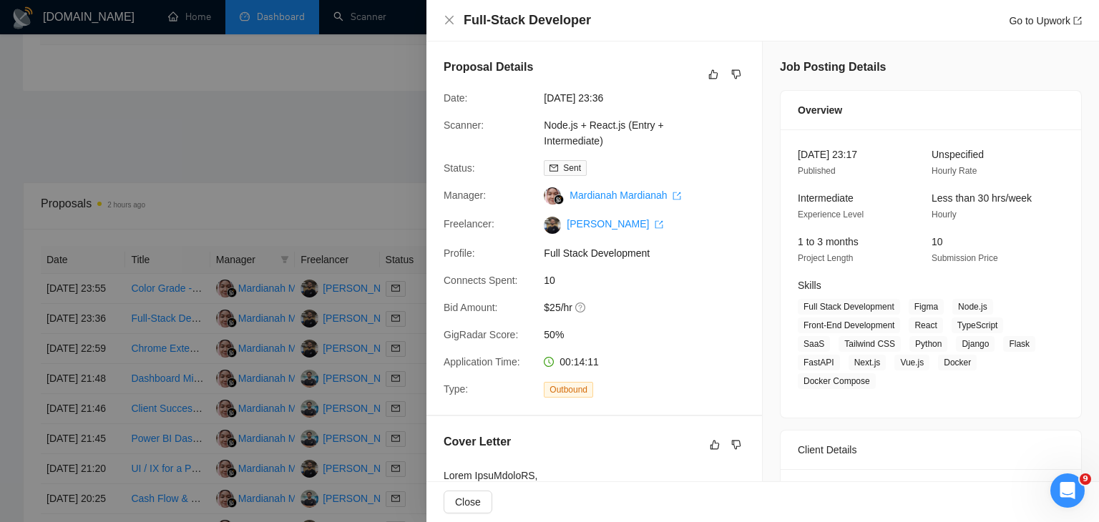
click at [664, 233] on div "[PERSON_NAME]" at bounding box center [613, 224] width 151 height 17
click at [272, 317] on div at bounding box center [549, 261] width 1099 height 522
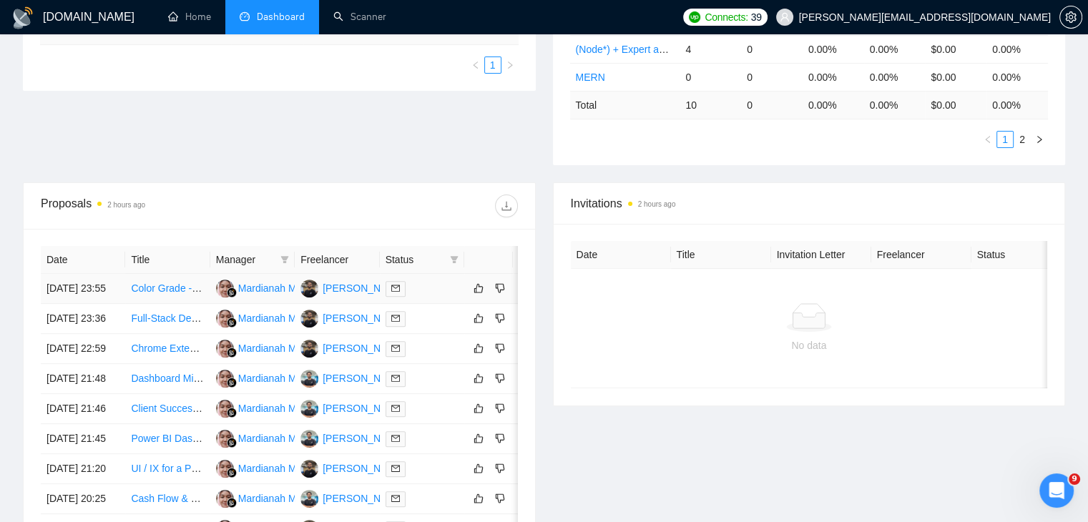
click at [167, 274] on td "Color Grade - Match cameras to rec 709" at bounding box center [167, 289] width 84 height 30
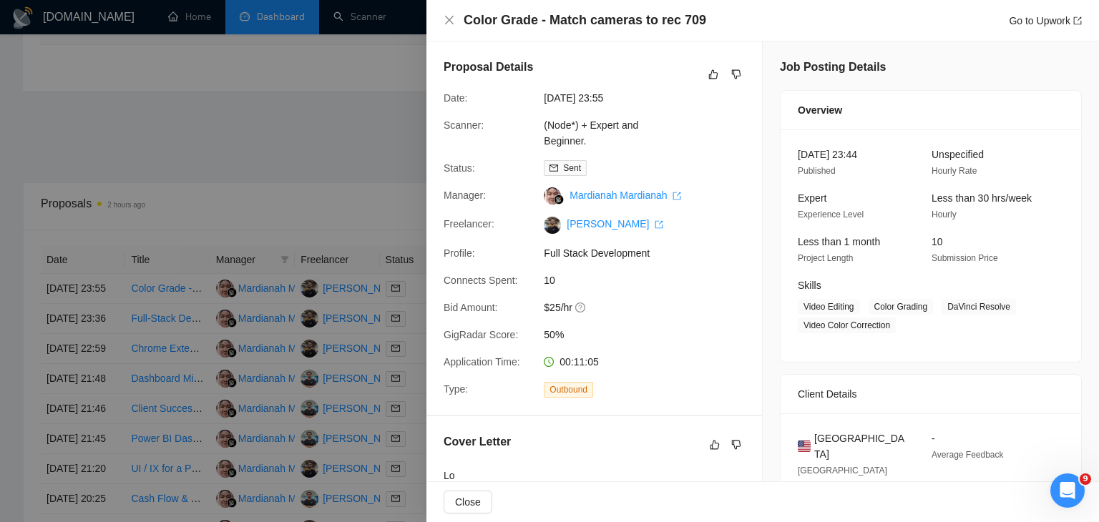
click at [523, 280] on div "Proposal Details Date: 23 Sep, 2025 23:55 Scanner: (Node*) + Expert and Beginne…" at bounding box center [594, 227] width 336 height 373
click at [1062, 19] on link "Go to Upwork" at bounding box center [1045, 20] width 73 height 11
